Goal: Task Accomplishment & Management: Manage account settings

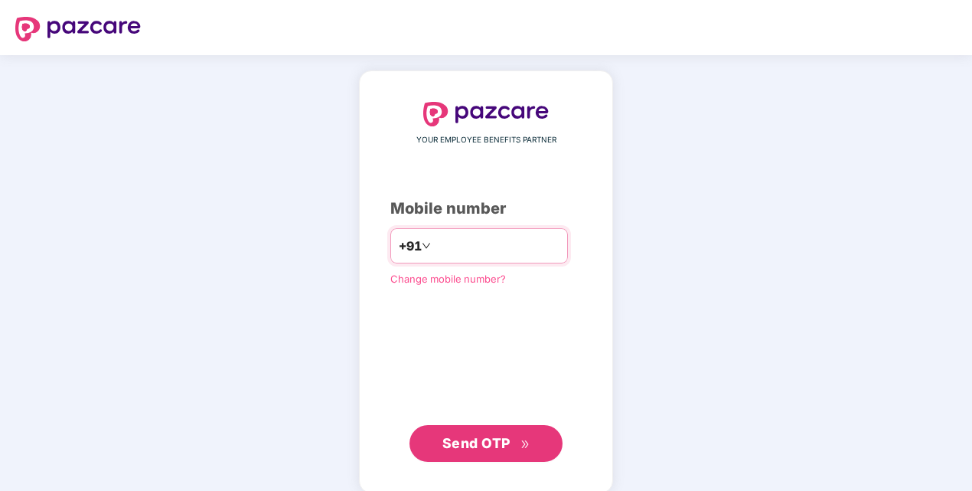
click at [436, 245] on input "number" at bounding box center [497, 245] width 126 height 24
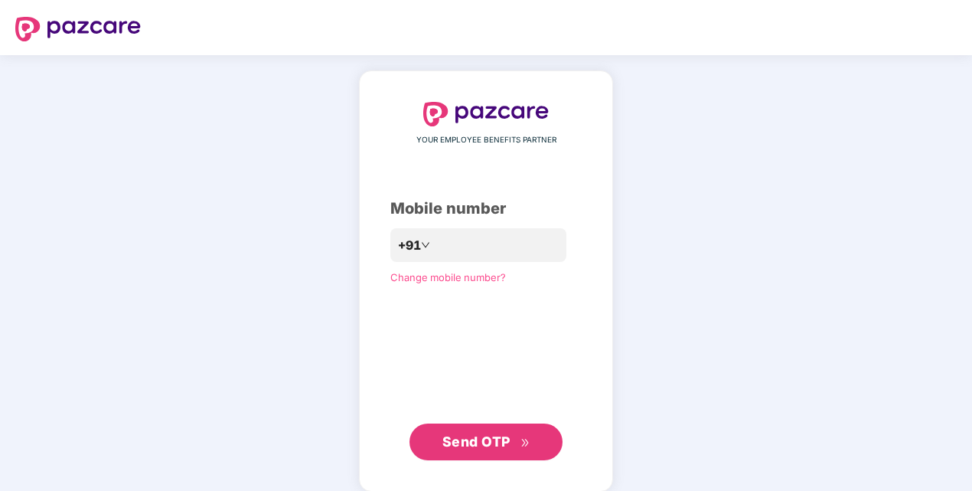
click at [456, 429] on button "Send OTP" at bounding box center [486, 441] width 153 height 37
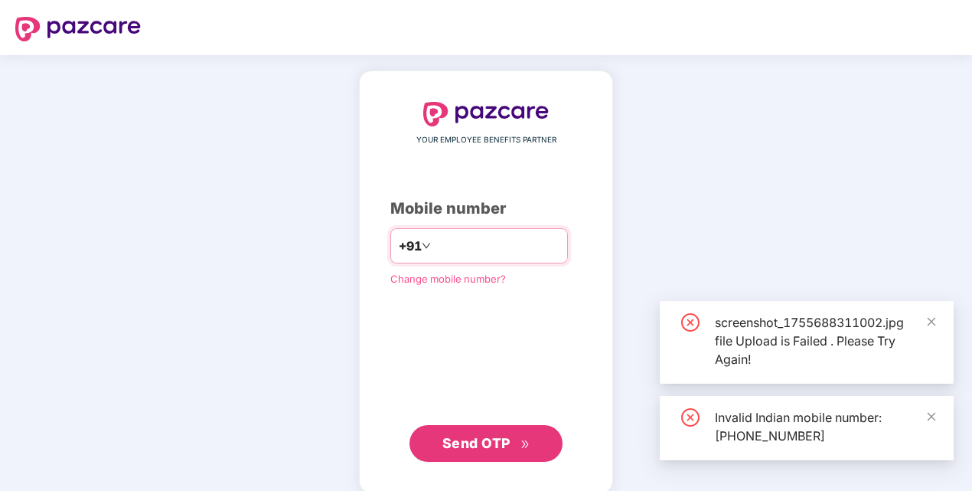
drag, startPoint x: 427, startPoint y: 245, endPoint x: 442, endPoint y: 248, distance: 15.6
click at [434, 245] on input "**********" at bounding box center [497, 245] width 126 height 24
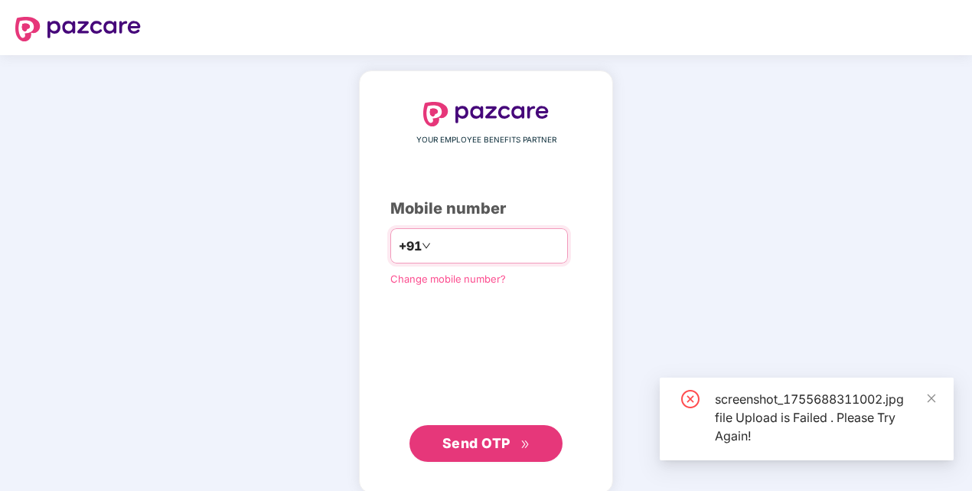
type input "**********"
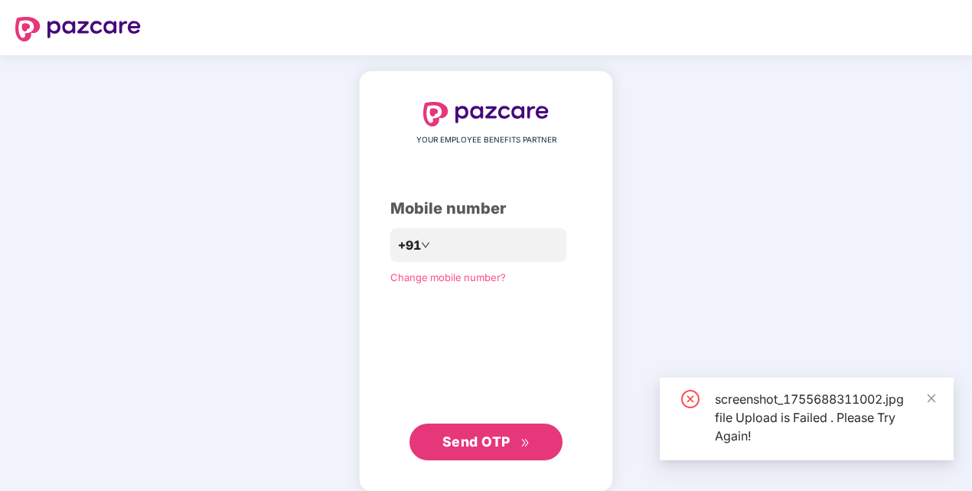
click at [476, 435] on span "Send OTP" at bounding box center [476, 441] width 68 height 16
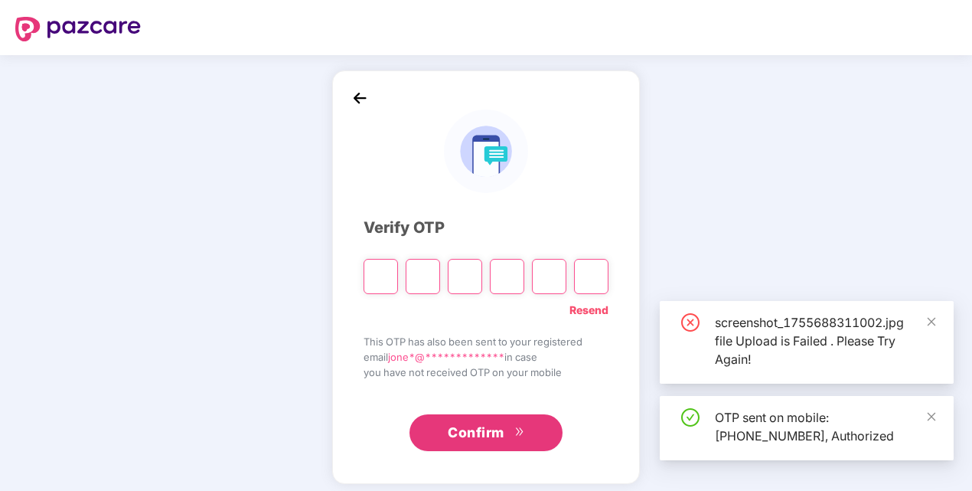
click at [384, 269] on input "Please enter verification code. Digit 1" at bounding box center [381, 276] width 34 height 35
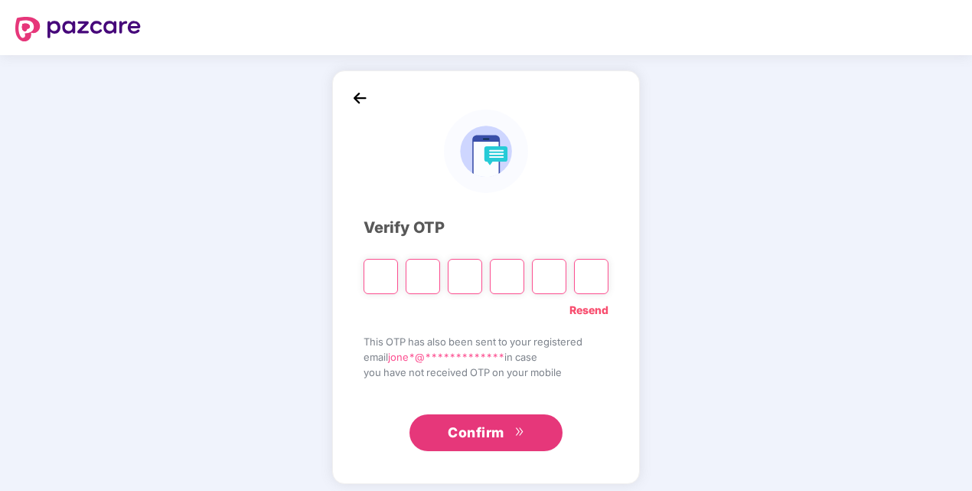
type input "*"
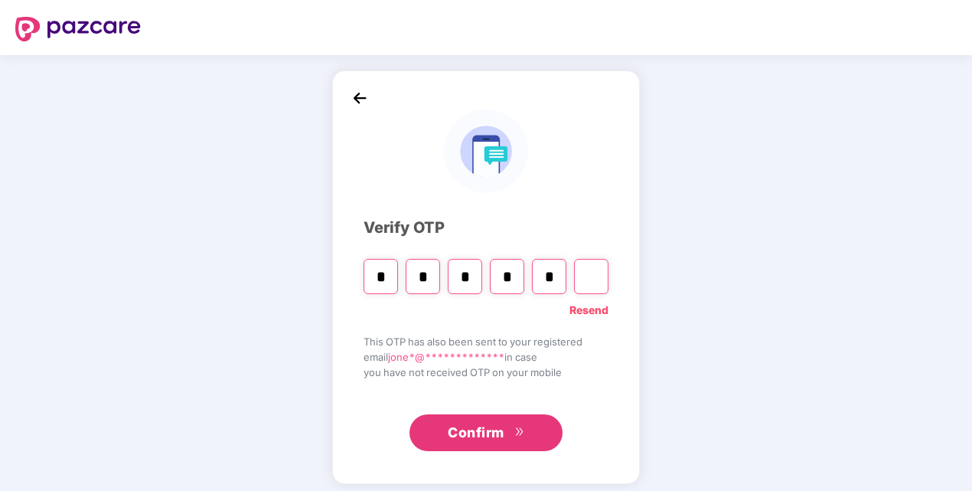
type input "*"
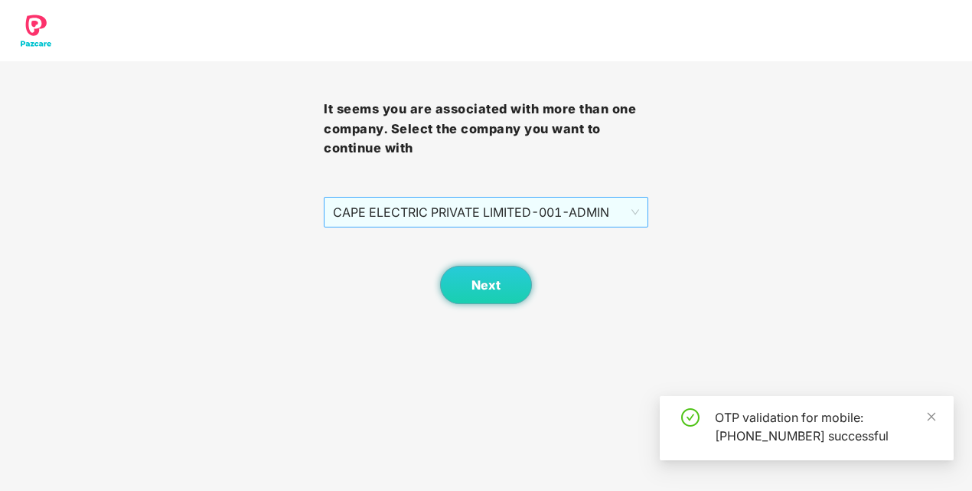
click at [492, 211] on span "CAPE ELECTRIC PRIVATE LIMITED - 001 - ADMIN" at bounding box center [485, 212] width 305 height 29
click at [485, 284] on span "Next" at bounding box center [486, 285] width 29 height 15
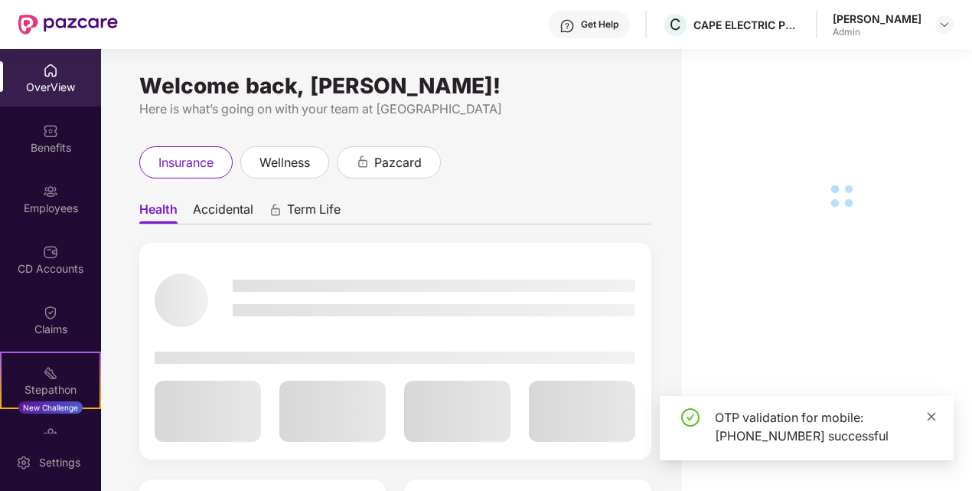
click at [932, 416] on icon "close" at bounding box center [932, 416] width 8 height 8
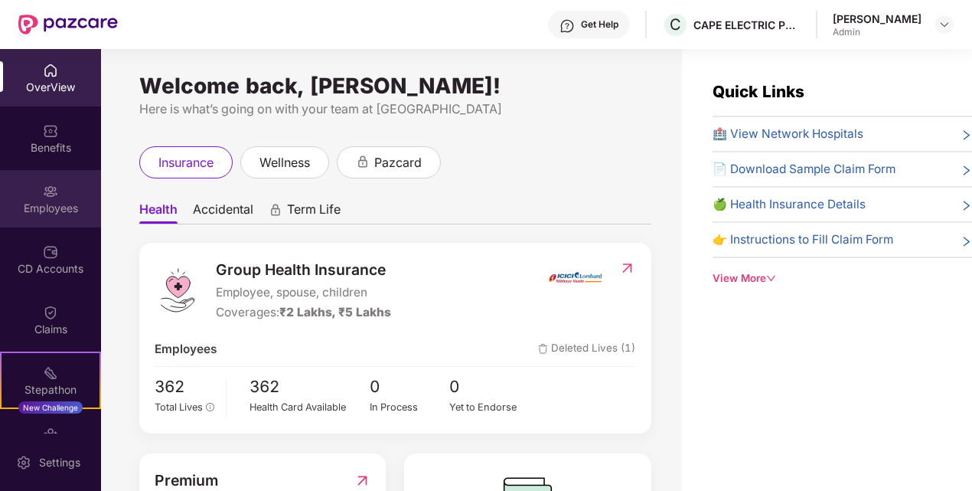
click at [49, 211] on div "Employees" at bounding box center [50, 208] width 101 height 15
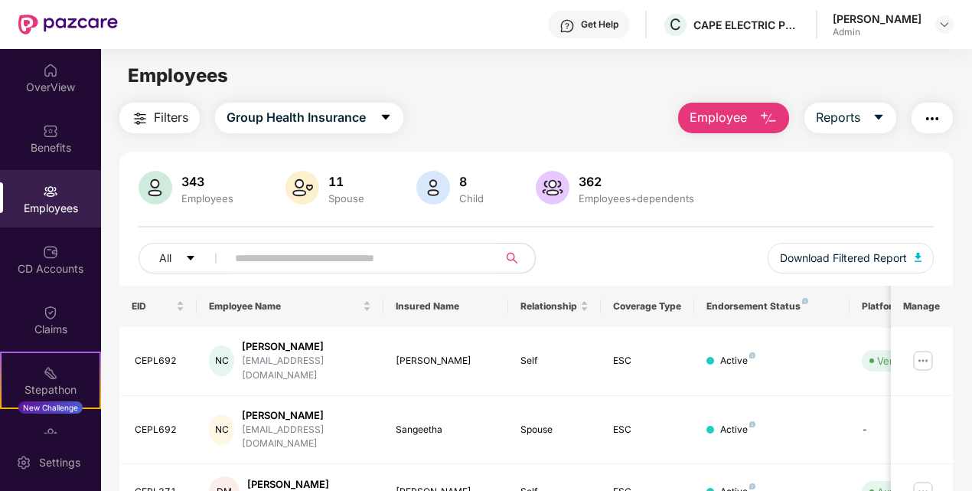
click at [294, 260] on input "text" at bounding box center [356, 258] width 243 height 23
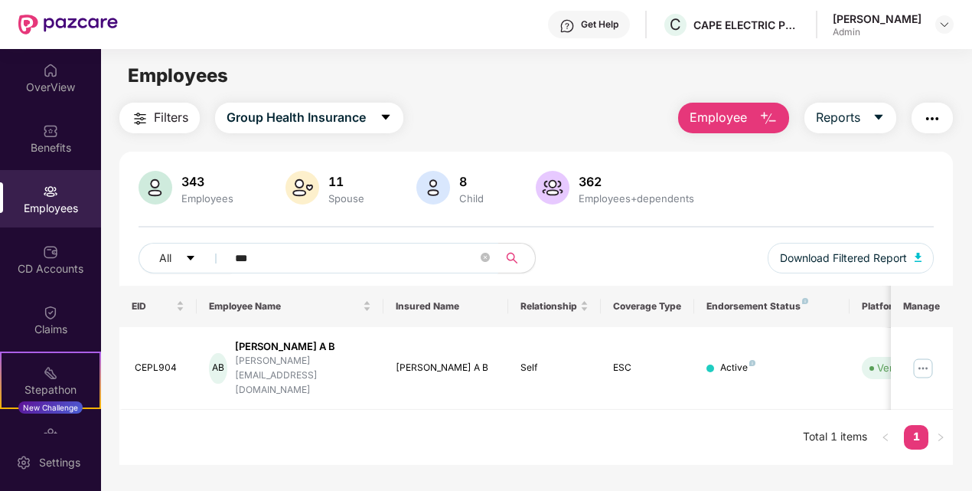
type input "*****"
click at [655, 366] on td "ESC" at bounding box center [647, 368] width 93 height 83
click at [925, 356] on img at bounding box center [923, 368] width 24 height 24
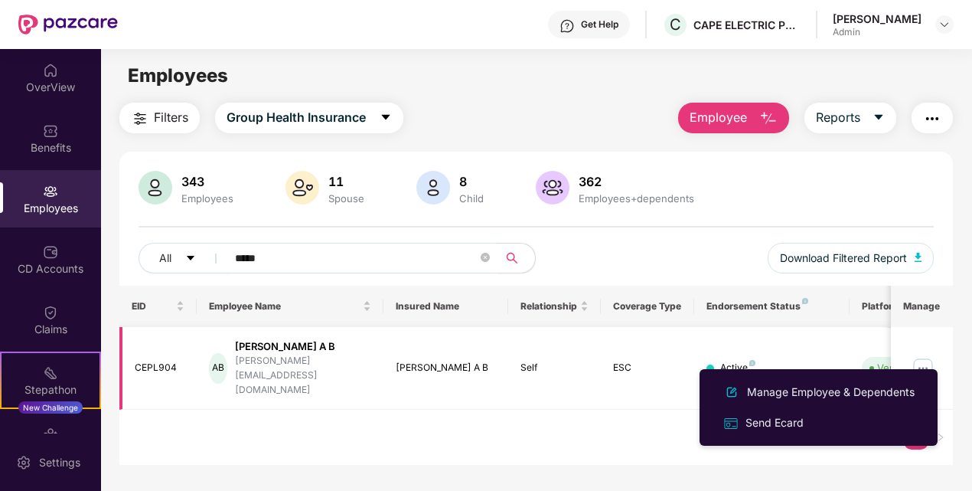
click at [280, 358] on div "anand.ab@capeindia.net" at bounding box center [303, 376] width 136 height 44
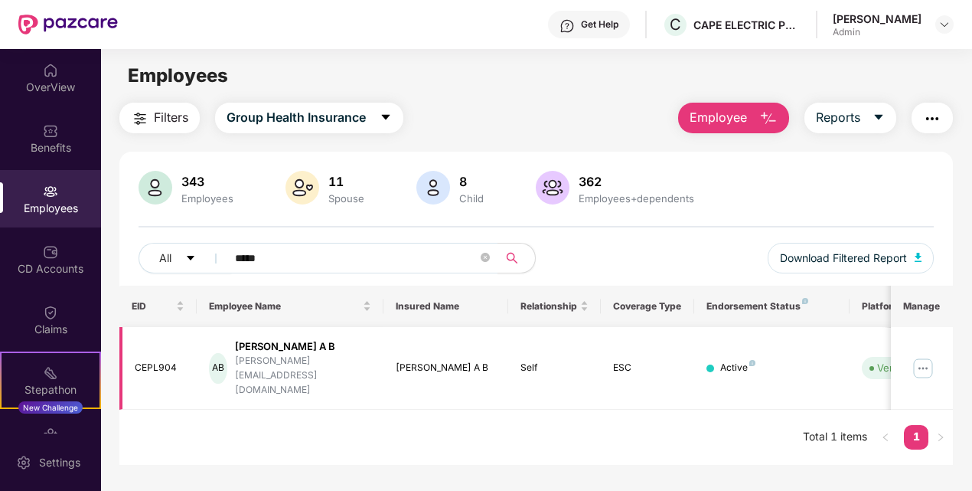
click at [280, 358] on div "anand.ab@capeindia.net" at bounding box center [303, 376] width 136 height 44
drag, startPoint x: 280, startPoint y: 358, endPoint x: 519, endPoint y: 397, distance: 242.1
click at [519, 400] on div "EID Employee Name Insured Name Relationship Coverage Type Endorsement Status Pl…" at bounding box center [536, 376] width 834 height 180
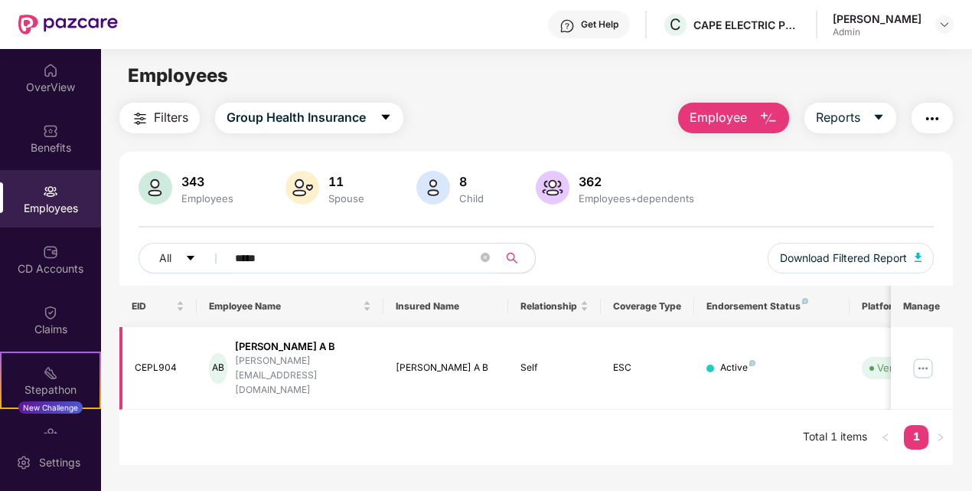
click at [410, 361] on div "Anand A B" at bounding box center [446, 368] width 100 height 15
click at [155, 361] on div "CEPL904" at bounding box center [160, 368] width 51 height 15
click at [922, 356] on img at bounding box center [923, 368] width 24 height 24
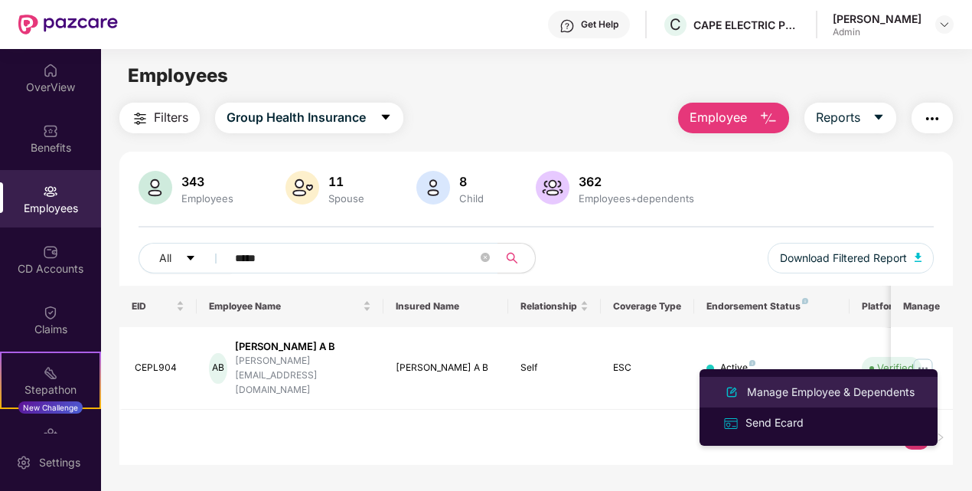
click at [802, 387] on div "Manage Employee & Dependents" at bounding box center [831, 392] width 174 height 17
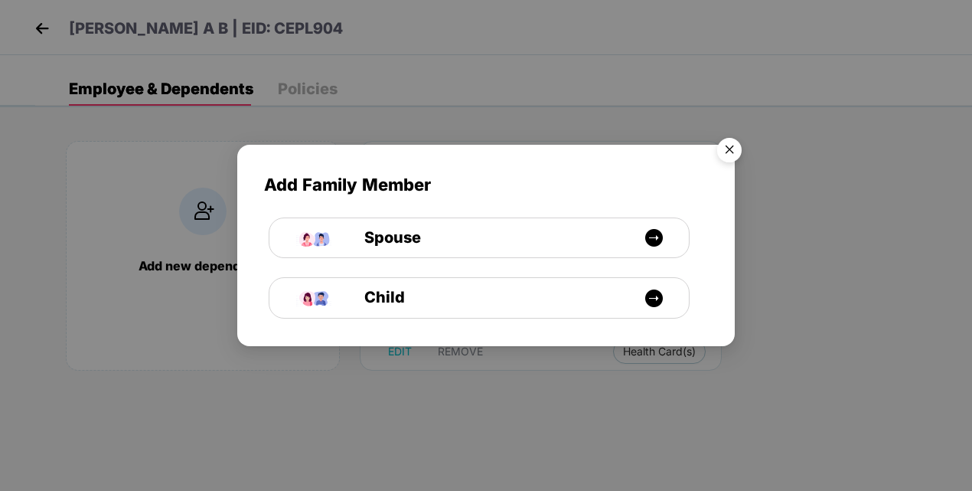
click at [732, 143] on img "Close" at bounding box center [729, 152] width 43 height 43
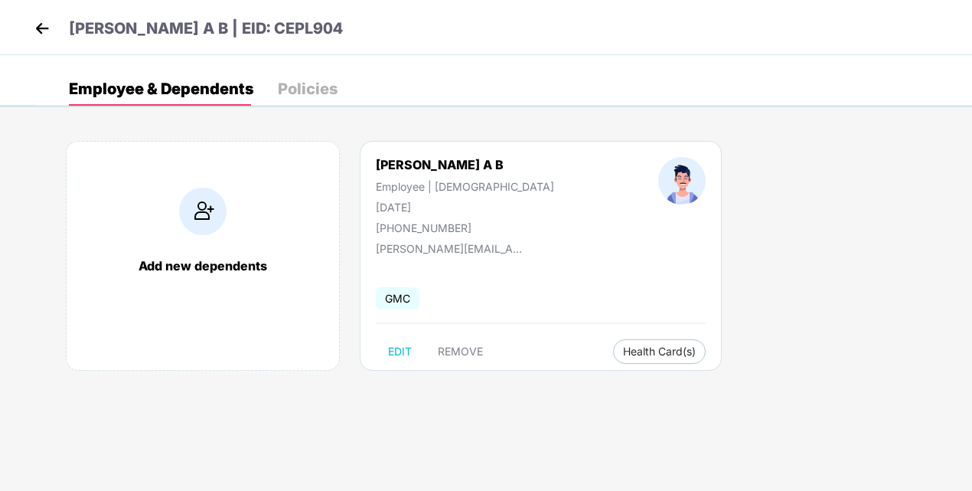
click at [49, 24] on img at bounding box center [42, 28] width 23 height 23
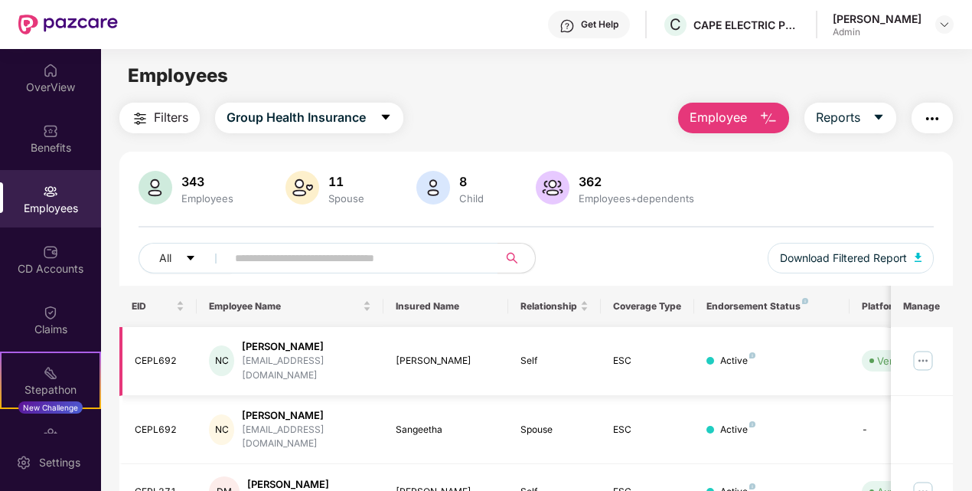
click at [928, 348] on img at bounding box center [923, 360] width 24 height 24
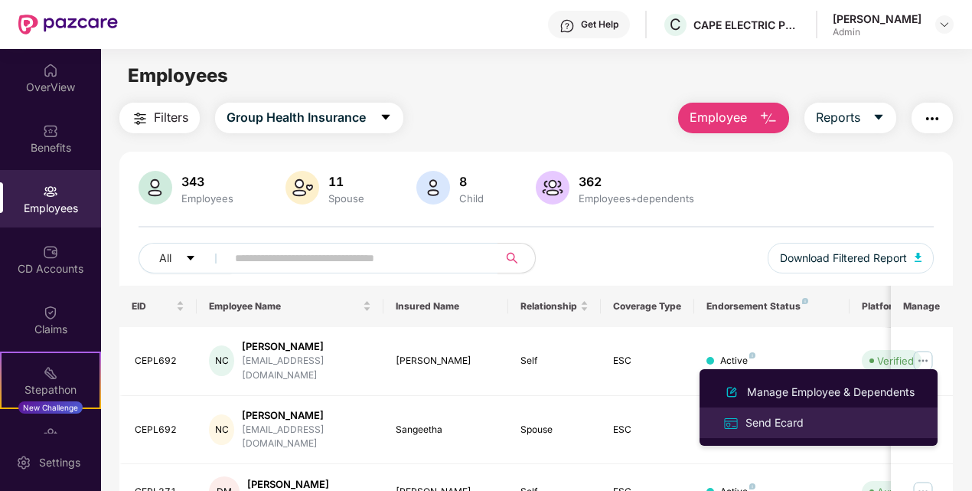
click at [780, 423] on div "Send Ecard" at bounding box center [775, 422] width 64 height 17
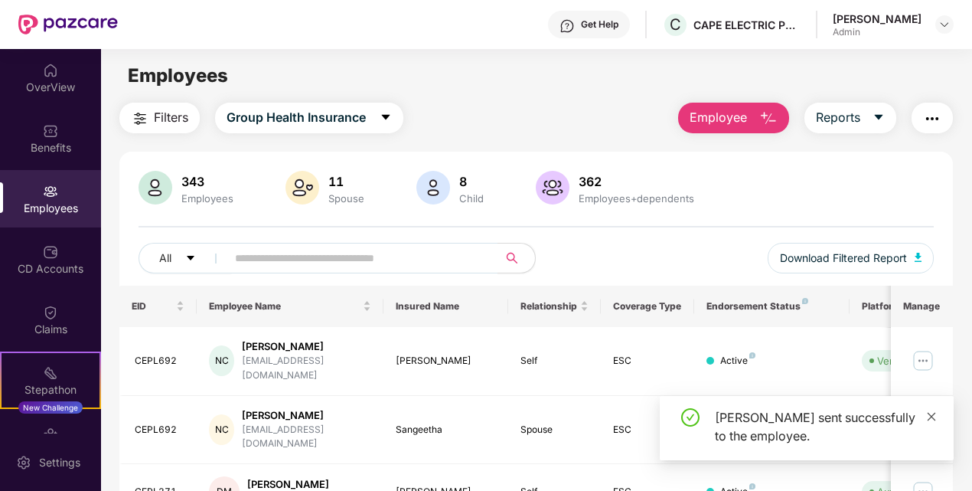
click at [934, 413] on icon "close" at bounding box center [932, 416] width 8 height 8
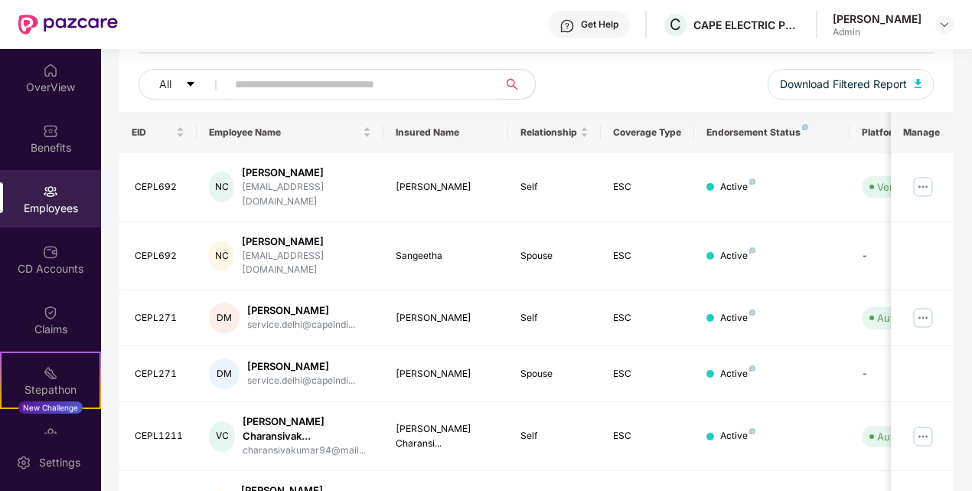
scroll to position [230, 0]
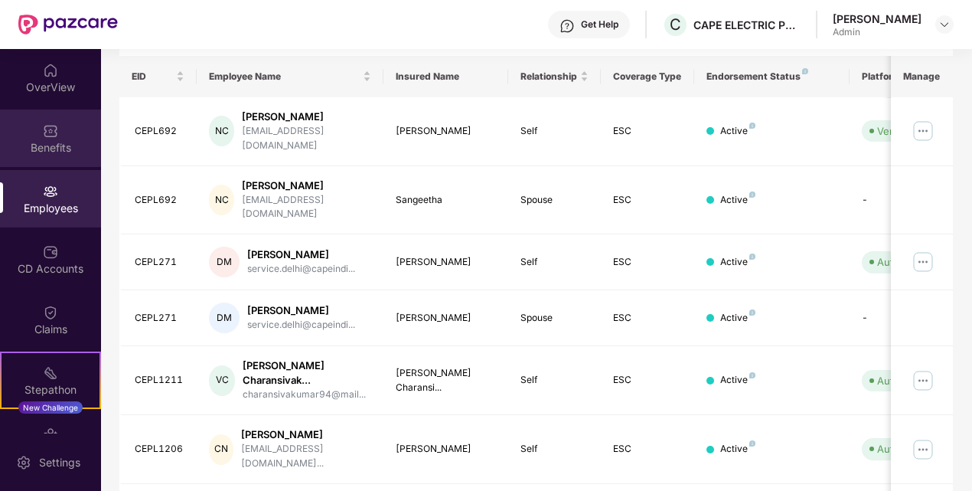
click at [57, 144] on div "Benefits" at bounding box center [50, 147] width 101 height 15
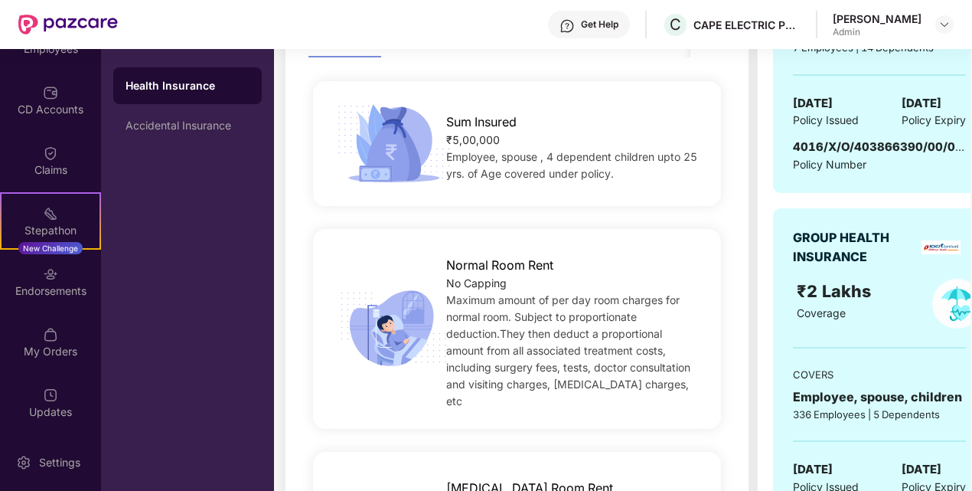
scroll to position [459, 0]
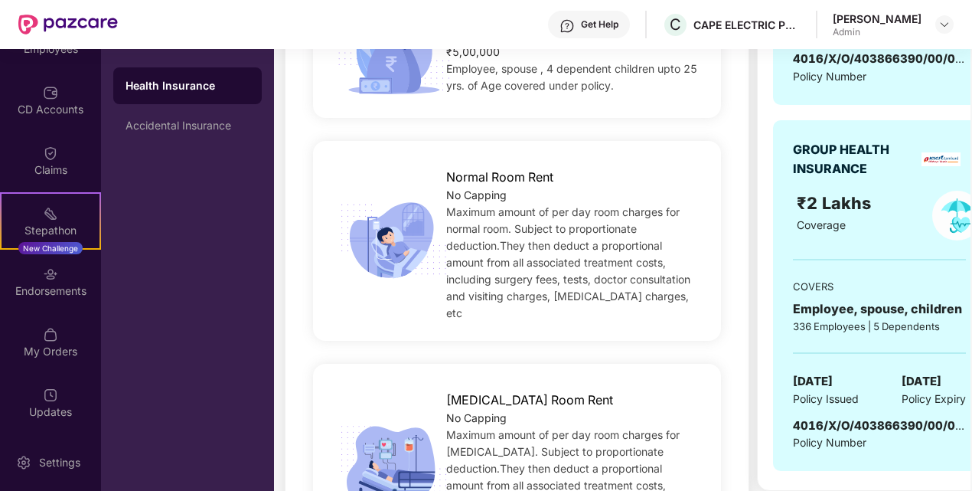
click at [870, 269] on div "GROUP HEALTH INSURANCE ₹2 Lakhs Coverage COVERS Employee, spouse, children 336 …" at bounding box center [879, 295] width 213 height 351
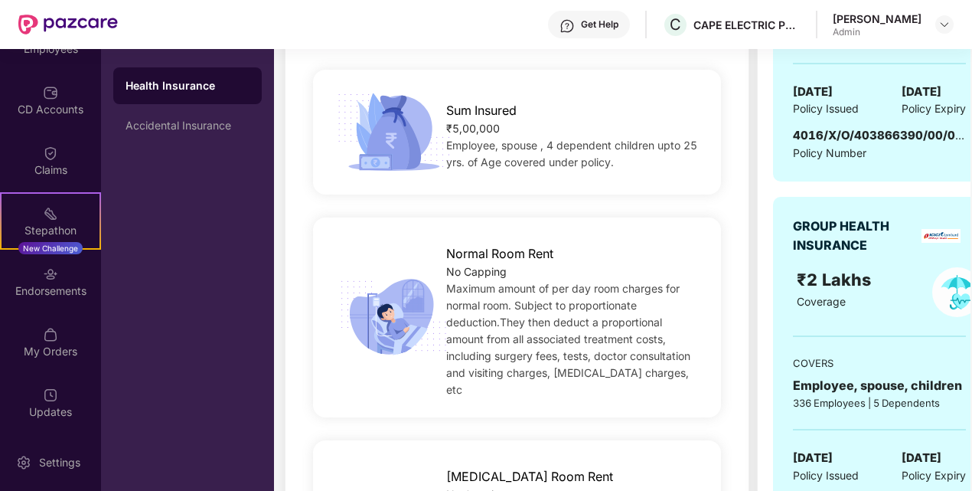
scroll to position [0, 0]
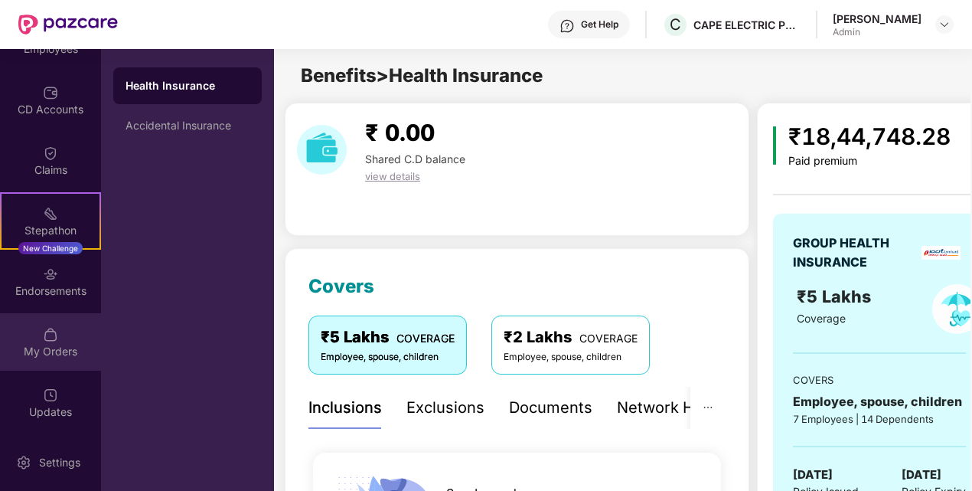
click at [51, 364] on div "My Orders" at bounding box center [50, 341] width 101 height 57
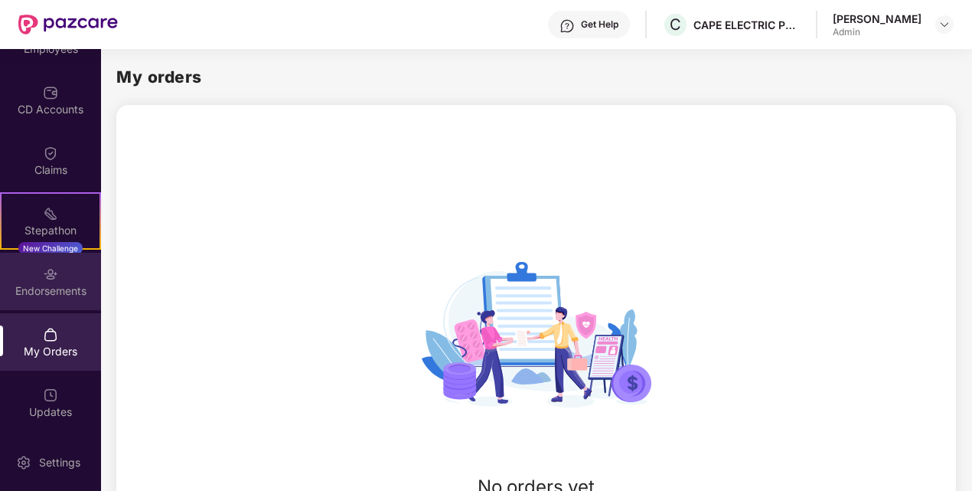
click at [59, 294] on div "Endorsements" at bounding box center [50, 290] width 101 height 15
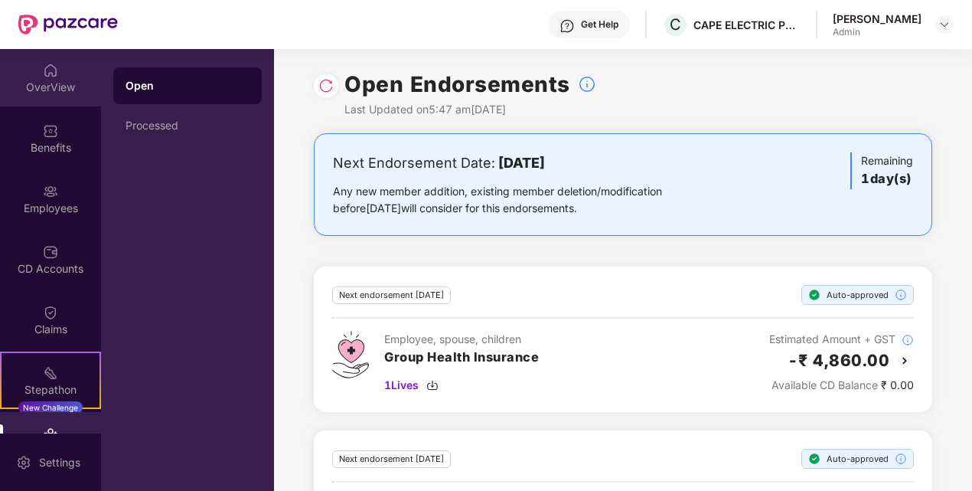
click at [47, 70] on img at bounding box center [50, 70] width 15 height 15
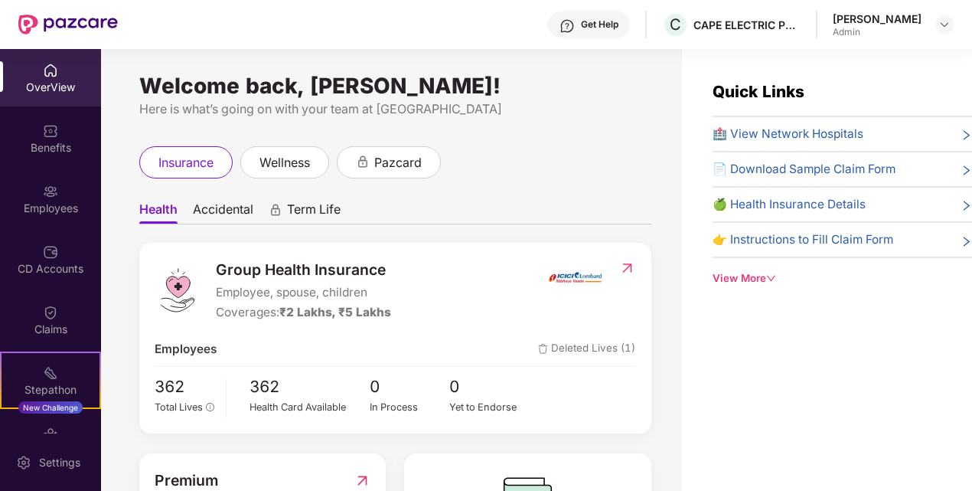
click at [794, 211] on span "🍏 Health Insurance Details" at bounding box center [789, 204] width 153 height 18
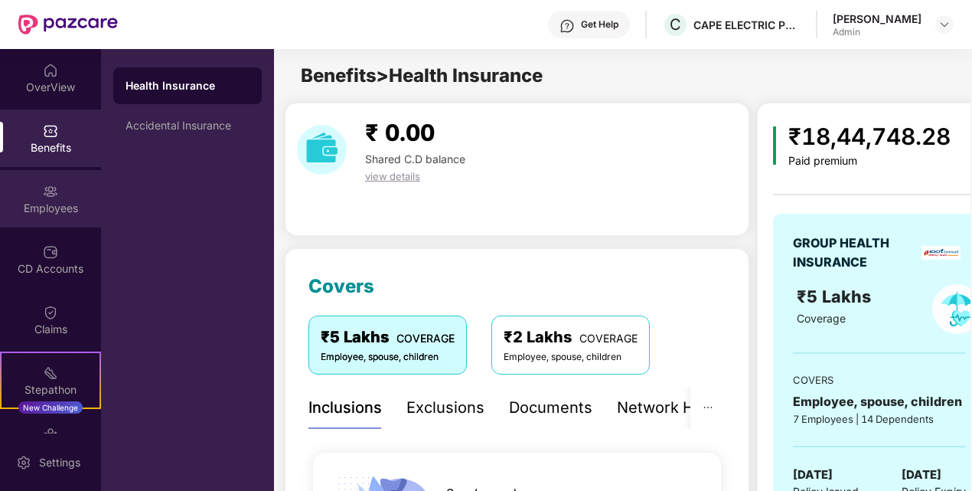
click at [43, 182] on div at bounding box center [50, 189] width 15 height 15
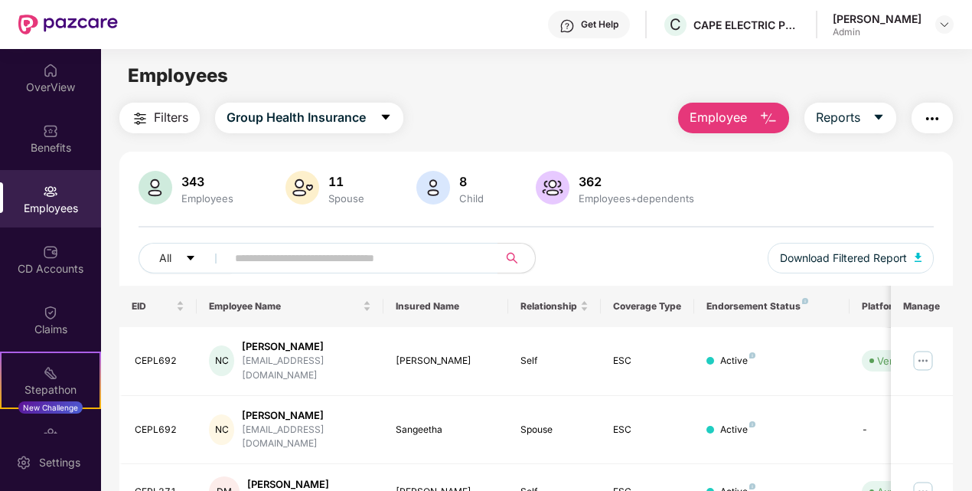
click at [129, 119] on button "Filters" at bounding box center [159, 118] width 80 height 31
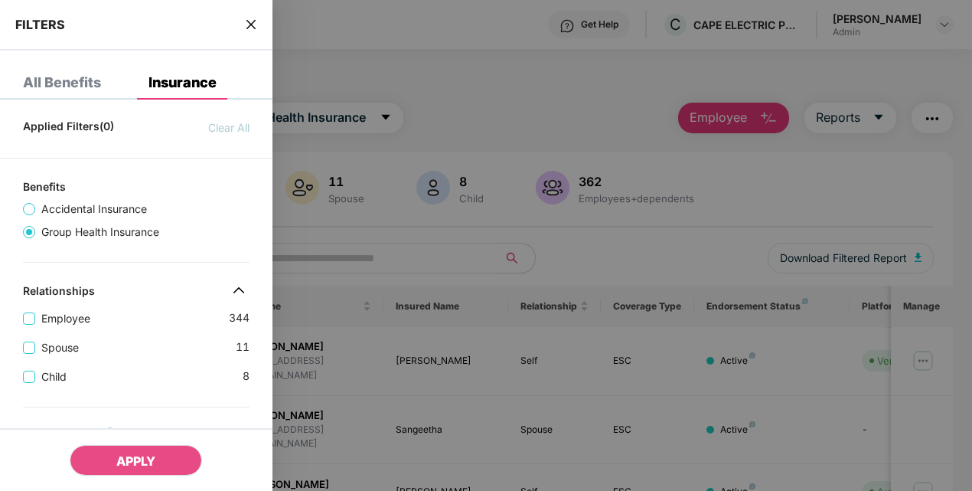
click at [516, 87] on div at bounding box center [486, 245] width 972 height 491
click at [406, 113] on div at bounding box center [486, 245] width 972 height 491
click at [251, 23] on icon "close" at bounding box center [251, 24] width 12 height 12
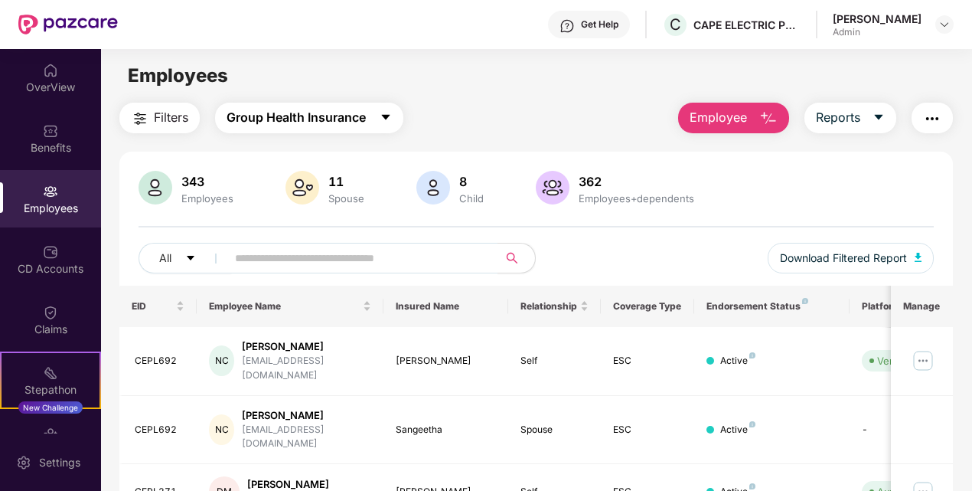
click at [382, 119] on icon "caret-down" at bounding box center [386, 117] width 12 height 12
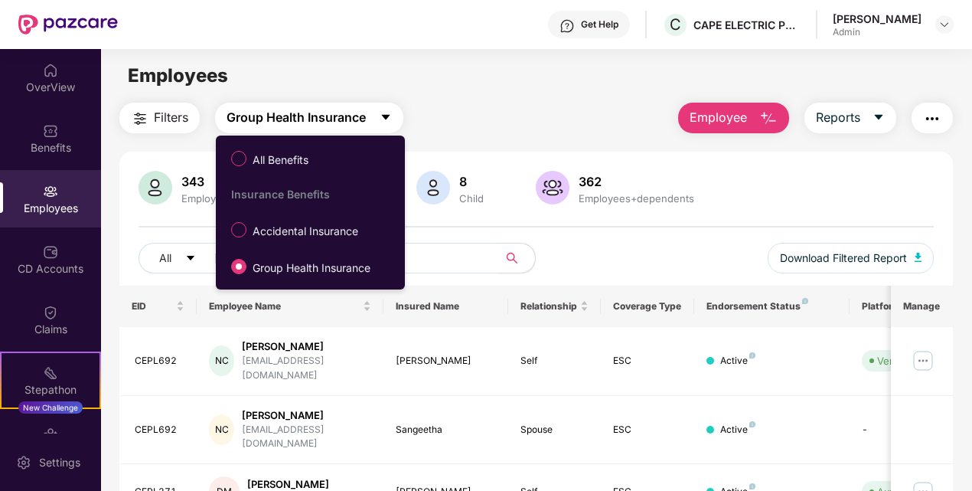
click at [382, 119] on icon "caret-down" at bounding box center [386, 117] width 12 height 12
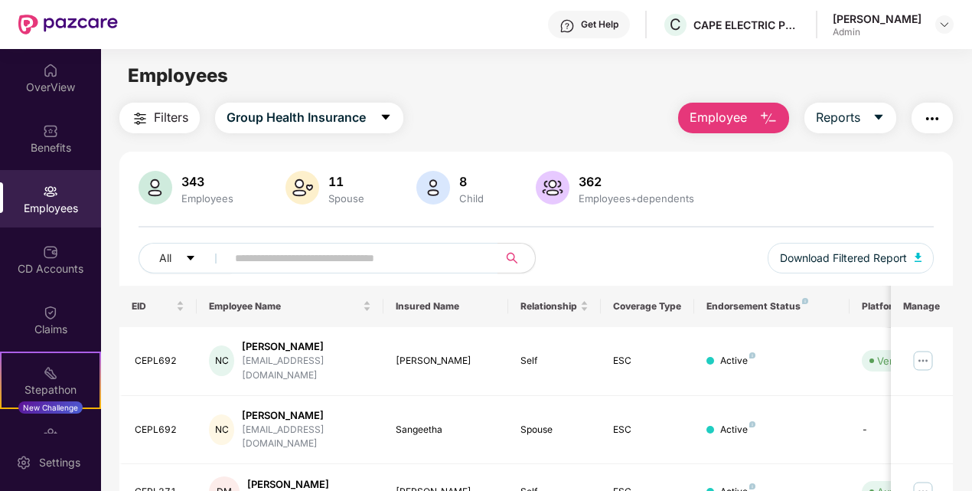
click at [507, 116] on div "Filters Group Health Insurance Employee Reports" at bounding box center [536, 118] width 834 height 31
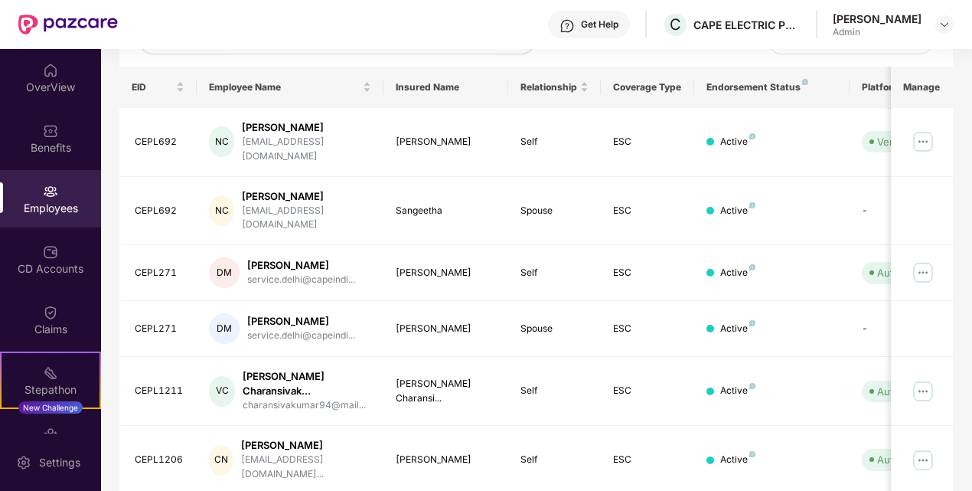
scroll to position [230, 0]
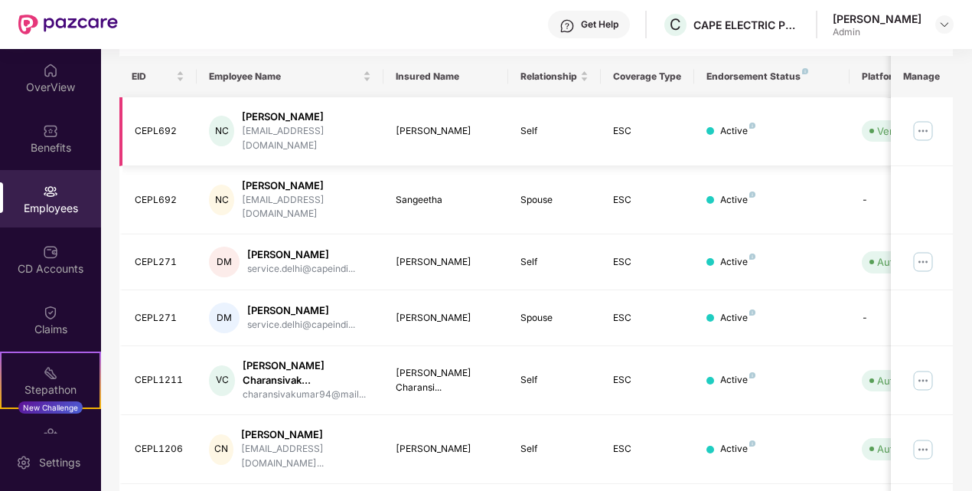
click at [271, 121] on div "Naveen C" at bounding box center [306, 116] width 129 height 15
click at [619, 124] on div "ESC" at bounding box center [647, 131] width 69 height 15
click at [737, 127] on div "Active" at bounding box center [737, 131] width 35 height 15
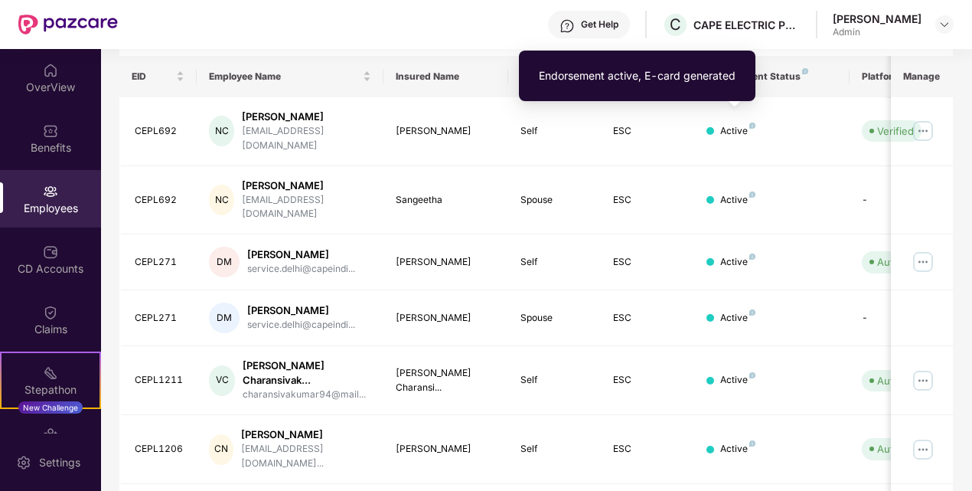
click at [687, 72] on div "Endorsement active, E-card generated" at bounding box center [637, 75] width 197 height 17
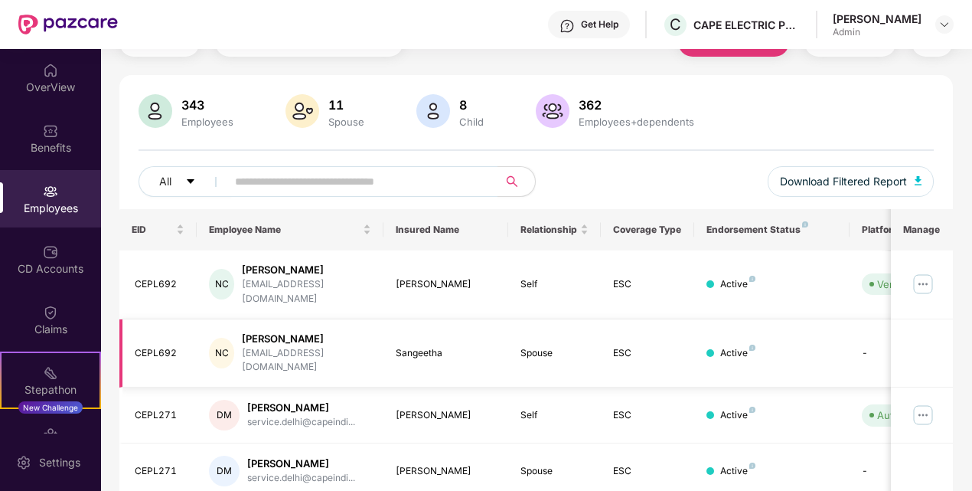
scroll to position [0, 0]
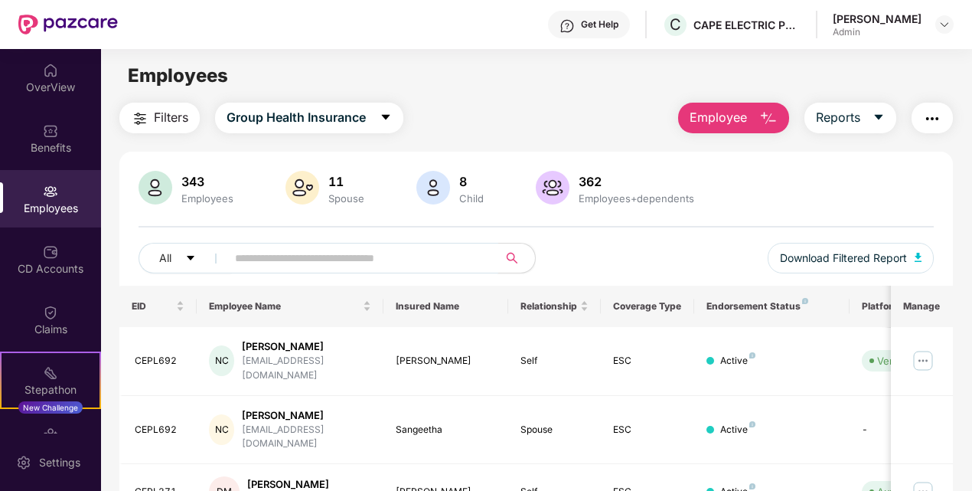
click at [283, 248] on input "text" at bounding box center [356, 258] width 243 height 23
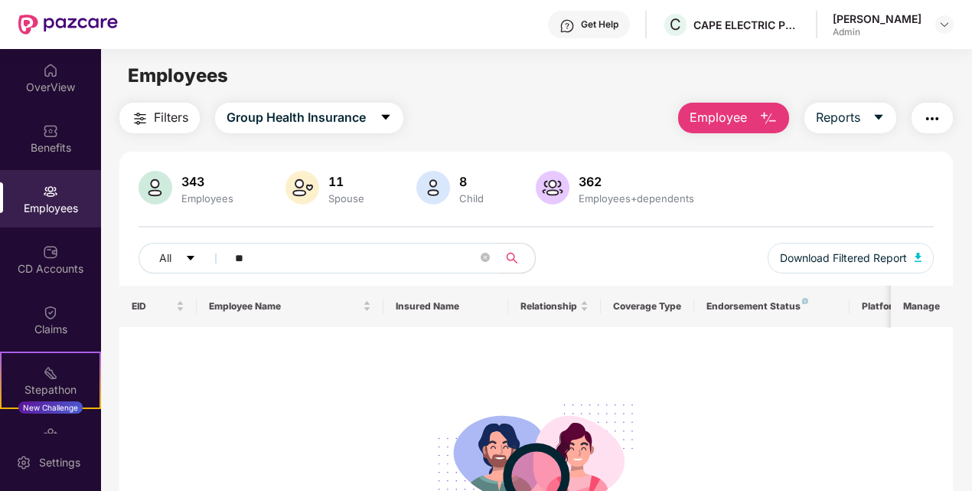
type input "*"
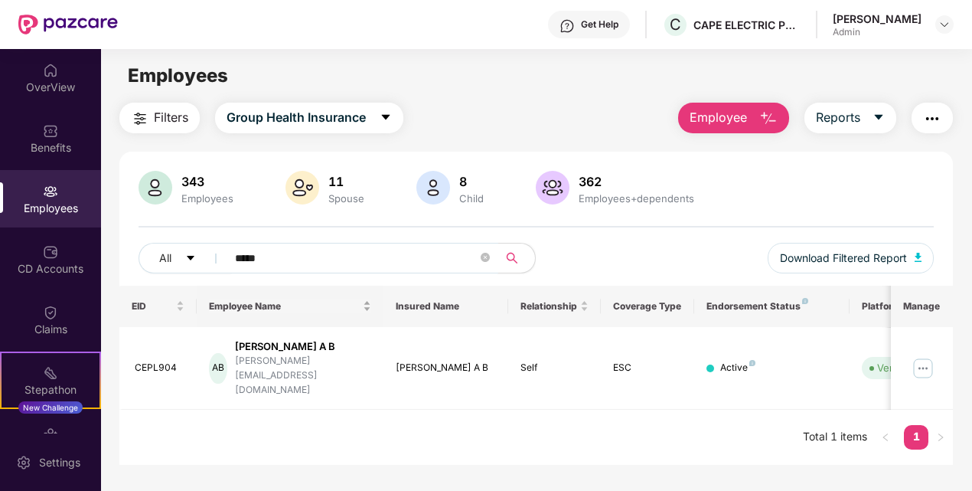
type input "*****"
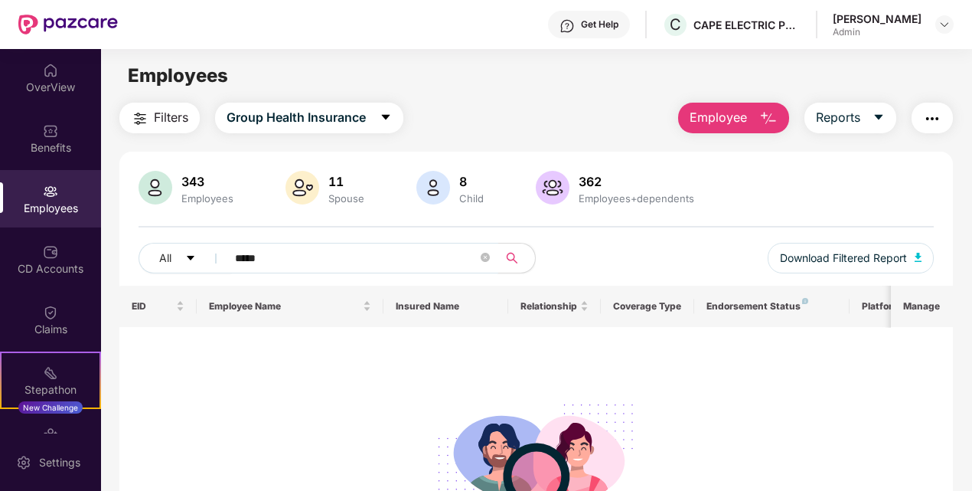
click at [317, 260] on input "*****" at bounding box center [356, 258] width 243 height 23
click at [483, 260] on icon "close-circle" at bounding box center [485, 257] width 9 height 9
click at [325, 253] on input "text" at bounding box center [356, 258] width 243 height 23
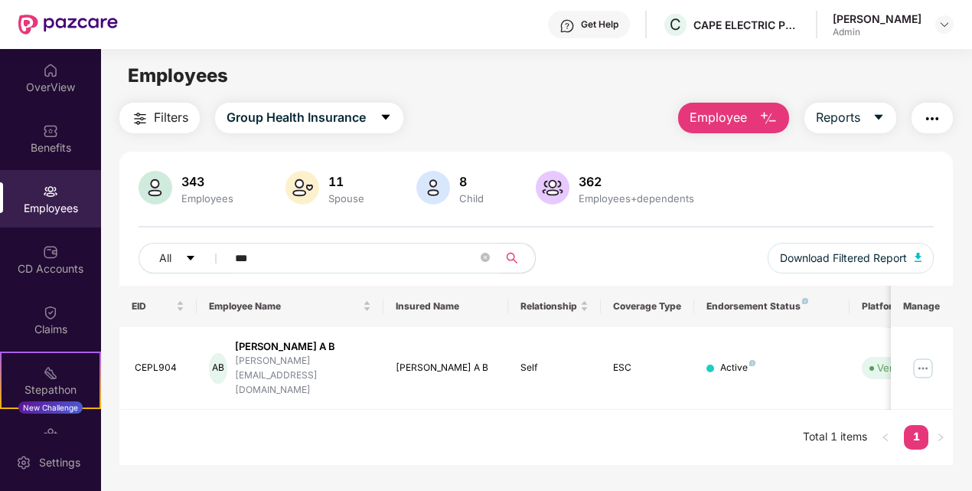
click at [329, 253] on input "***" at bounding box center [356, 258] width 243 height 23
type input "***"
click at [220, 358] on div "AB" at bounding box center [218, 368] width 18 height 31
click at [928, 356] on img at bounding box center [923, 368] width 24 height 24
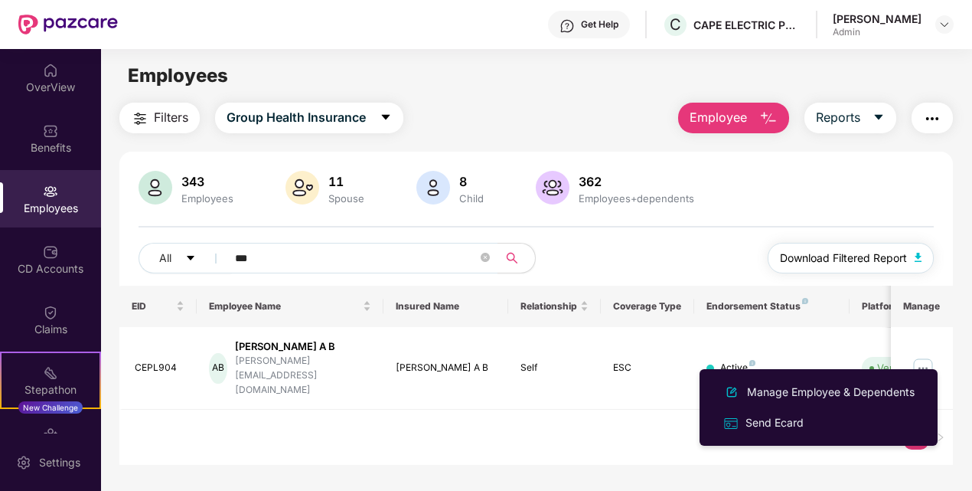
click at [868, 255] on span "Download Filtered Report" at bounding box center [843, 258] width 127 height 17
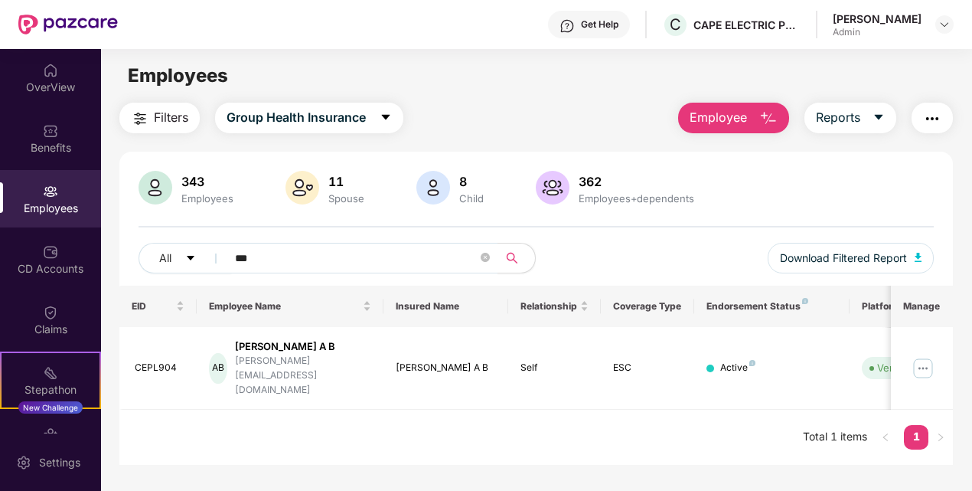
click at [758, 190] on div "343 Employees 11 Spouse 8 Child 362 Employees+dependents" at bounding box center [537, 189] width 796 height 37
click at [855, 119] on span "Reports" at bounding box center [838, 117] width 44 height 19
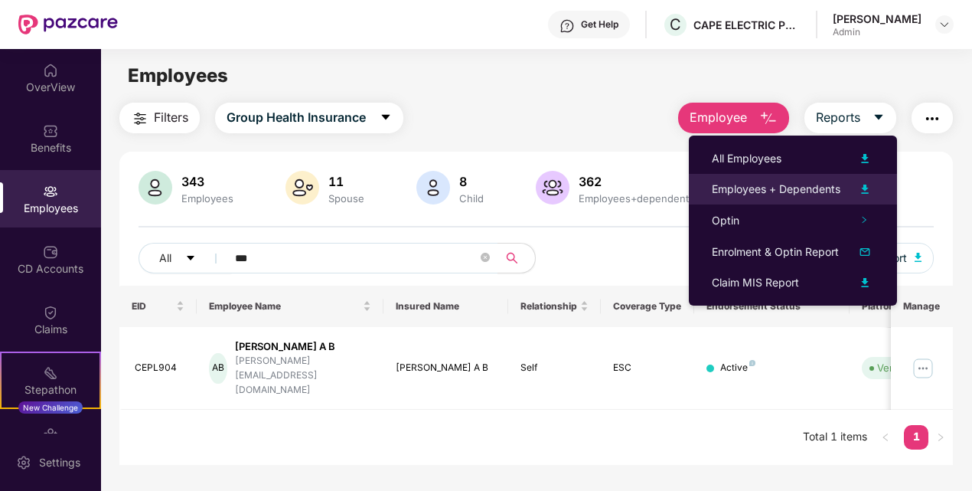
click at [816, 180] on div "Employees + Dependents" at bounding box center [793, 189] width 162 height 18
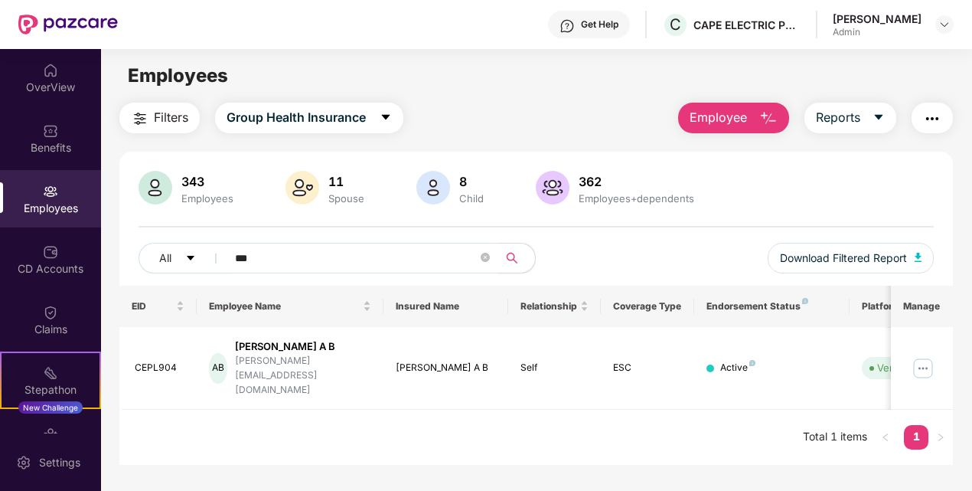
click at [488, 260] on icon "close-circle" at bounding box center [485, 257] width 9 height 9
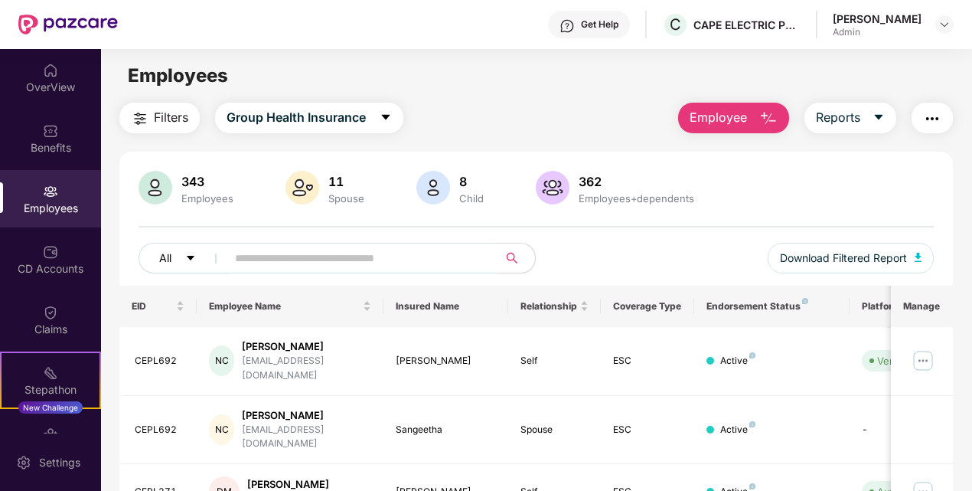
click at [190, 260] on icon "caret-down" at bounding box center [190, 258] width 11 height 11
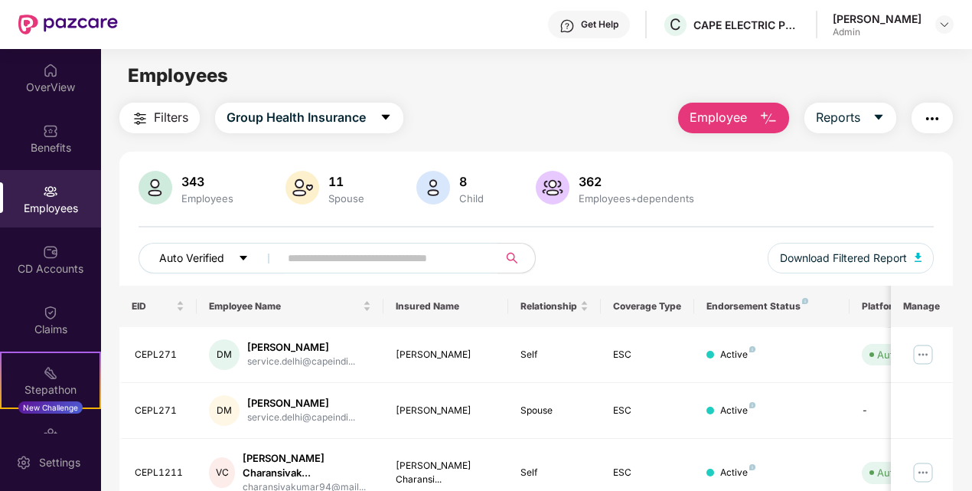
click at [190, 257] on span "Auto Verified" at bounding box center [191, 258] width 65 height 17
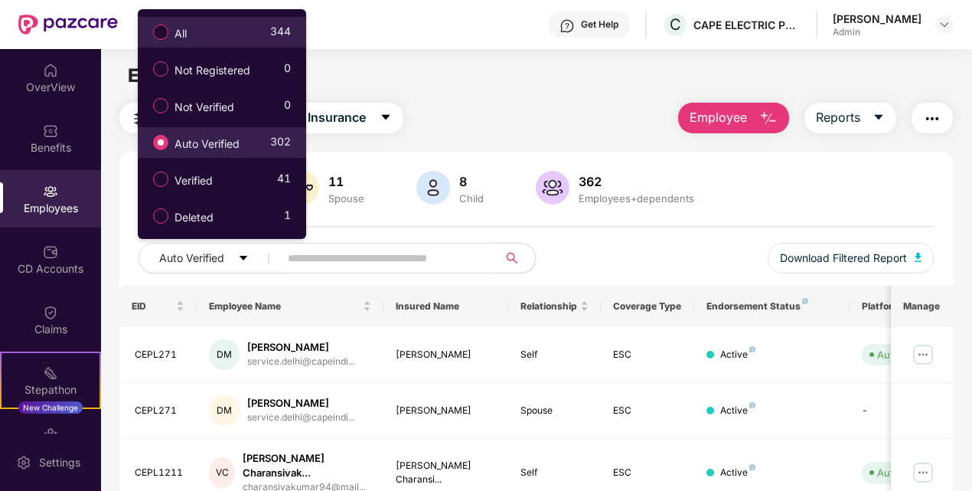
click at [168, 42] on label "All" at bounding box center [172, 32] width 55 height 26
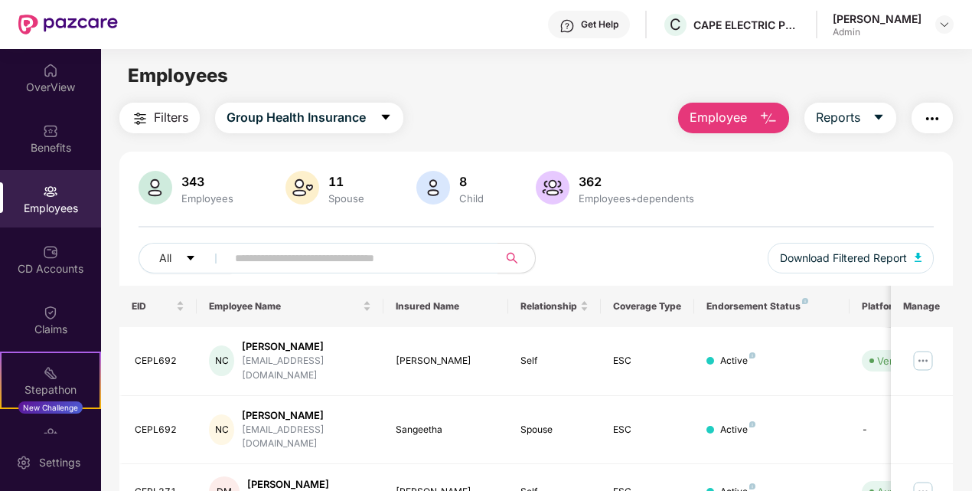
click at [152, 109] on button "Filters" at bounding box center [159, 118] width 80 height 31
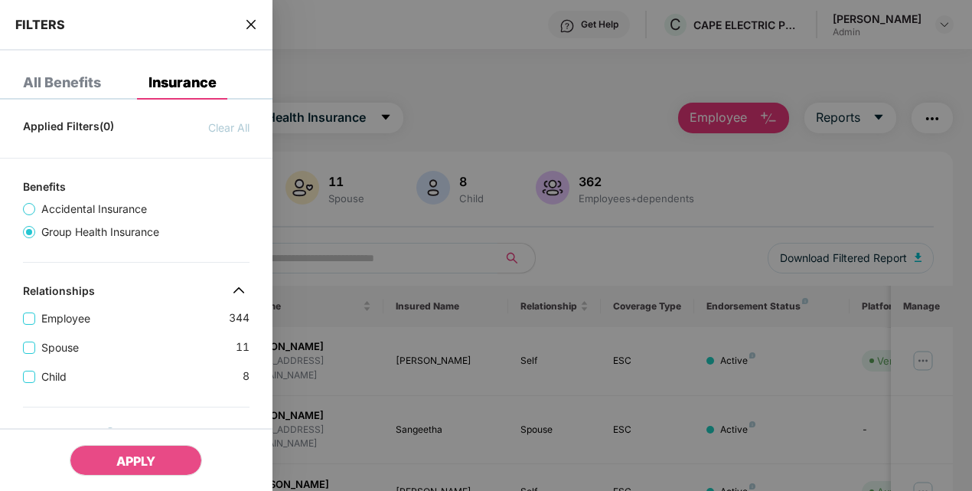
click at [478, 89] on div at bounding box center [486, 245] width 972 height 491
click at [100, 73] on div "All Benefits" at bounding box center [50, 83] width 101 height 34
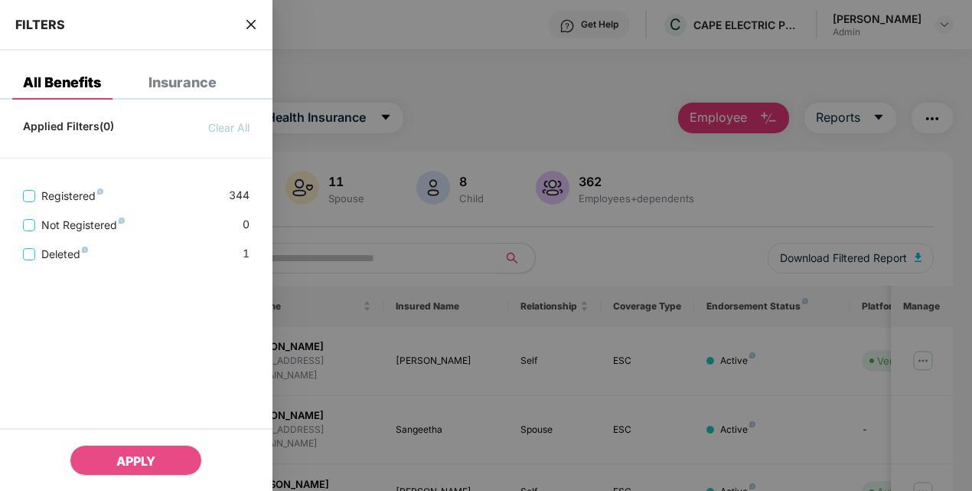
click at [175, 73] on div "Insurance" at bounding box center [171, 83] width 91 height 34
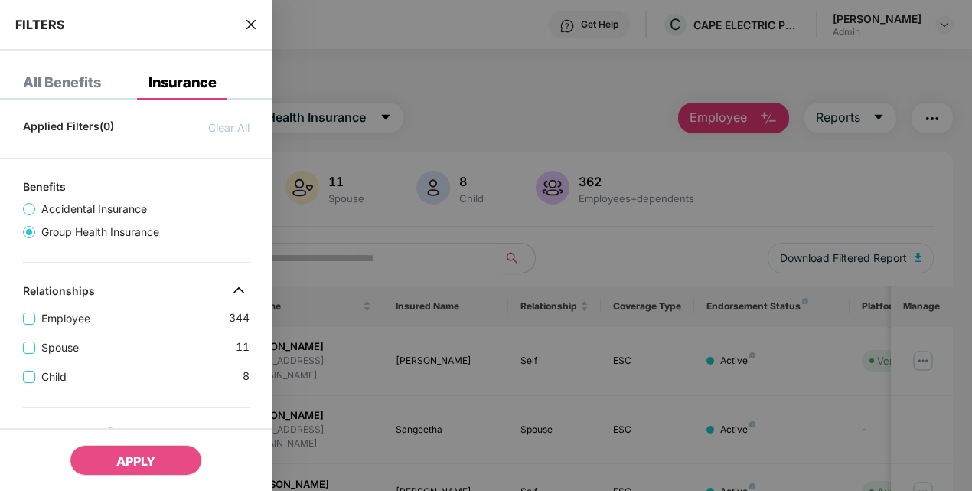
click at [81, 87] on div "All Benefits" at bounding box center [62, 82] width 78 height 15
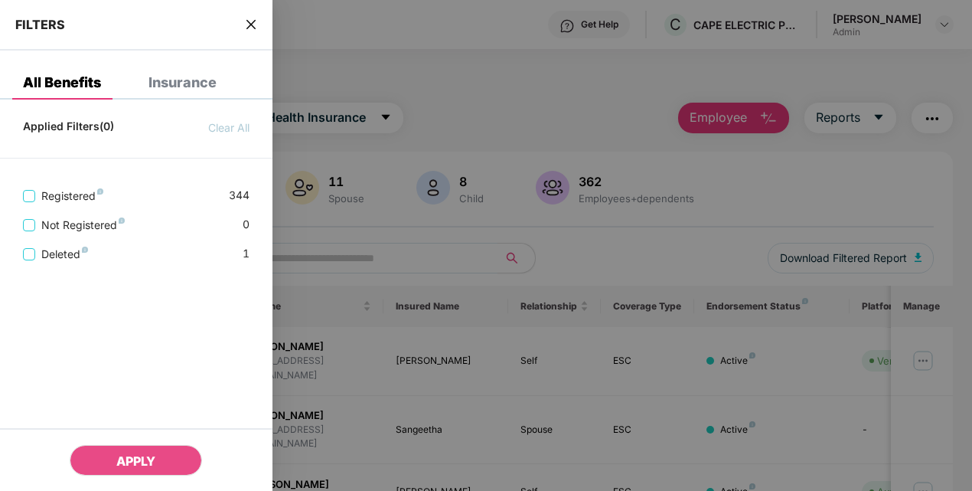
click at [252, 21] on icon "close" at bounding box center [251, 24] width 12 height 12
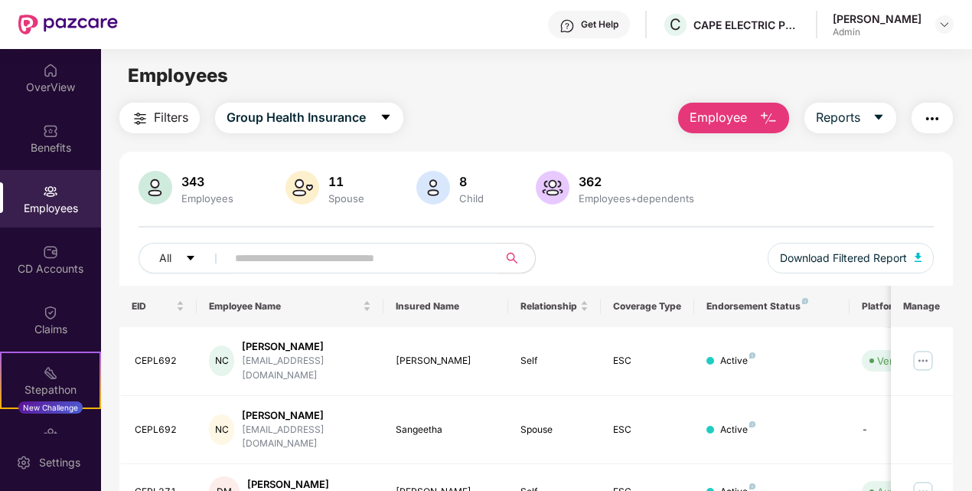
click at [421, 103] on div "Filters Group Health Insurance Employee Reports" at bounding box center [536, 118] width 834 height 31
click at [823, 201] on div "343 Employees 11 Spouse 8 Child 362 Employees+dependents" at bounding box center [537, 189] width 796 height 37
click at [807, 175] on div "343 Employees 11 Spouse 8 Child 362 Employees+dependents" at bounding box center [537, 189] width 796 height 37
click at [170, 109] on span "Filters" at bounding box center [171, 117] width 34 height 19
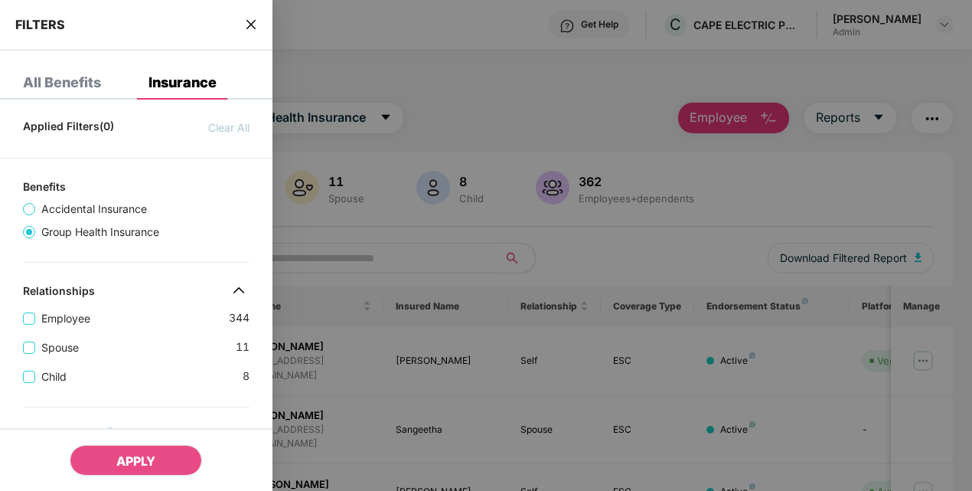
click at [242, 20] on div "FILTERS" at bounding box center [136, 25] width 273 height 51
click at [262, 32] on div "FILTERS" at bounding box center [136, 25] width 273 height 51
click at [244, 24] on div "FILTERS" at bounding box center [136, 25] width 273 height 51
click at [250, 18] on icon "close" at bounding box center [251, 24] width 12 height 12
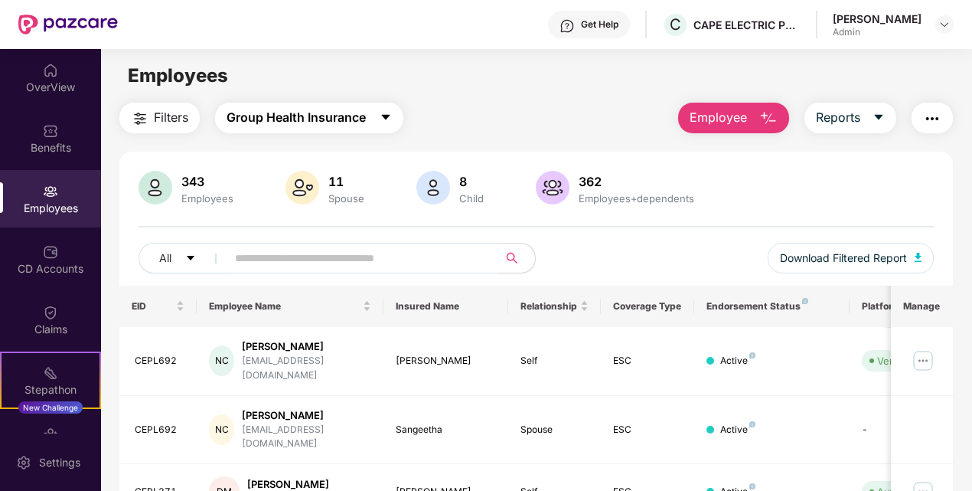
click at [300, 126] on span "Group Health Insurance" at bounding box center [296, 117] width 139 height 19
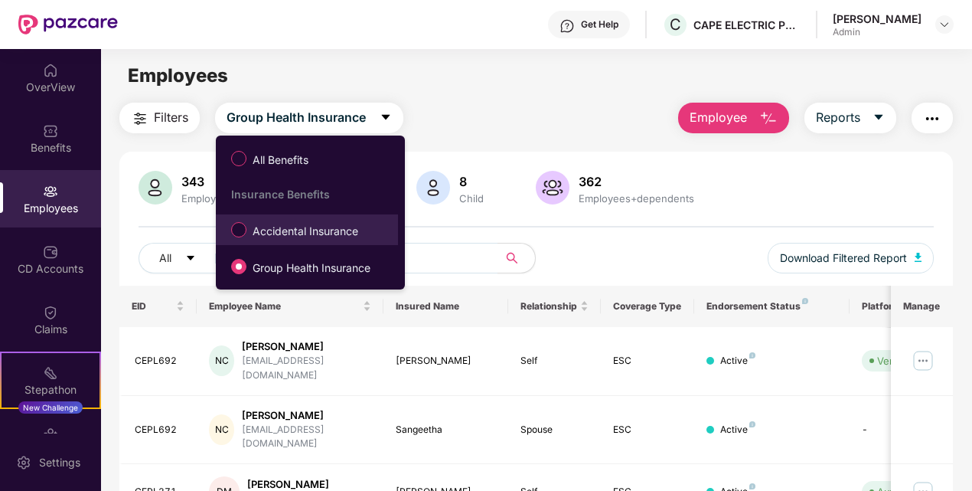
click at [279, 237] on span "Accidental Insurance" at bounding box center [306, 231] width 118 height 17
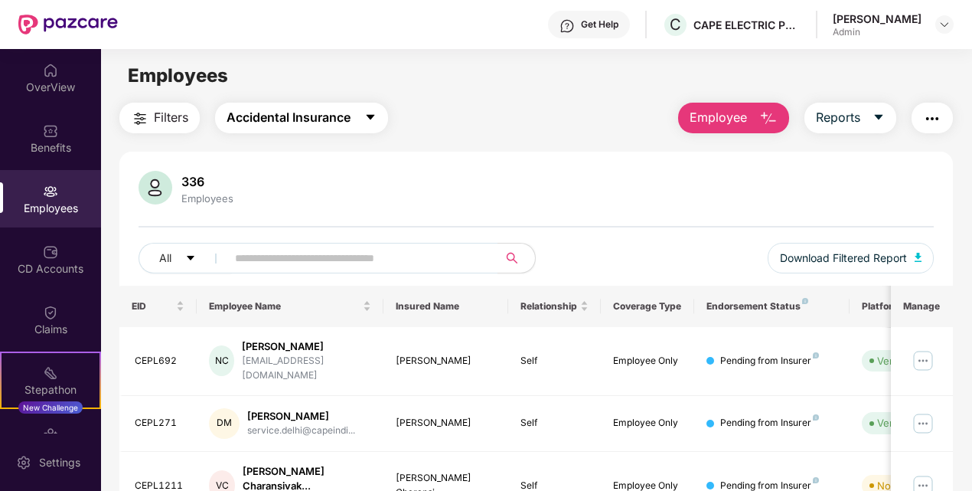
click at [314, 115] on span "Accidental Insurance" at bounding box center [289, 117] width 124 height 19
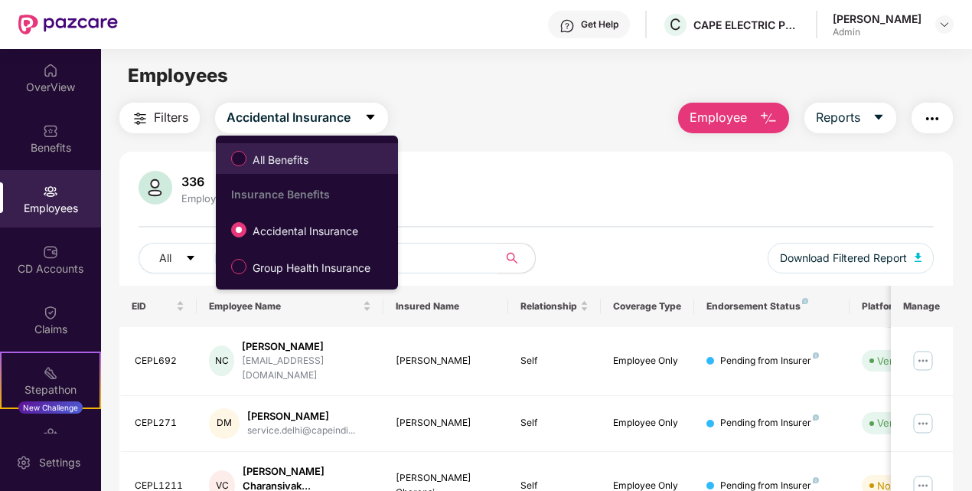
click at [291, 152] on span "All Benefits" at bounding box center [281, 160] width 68 height 17
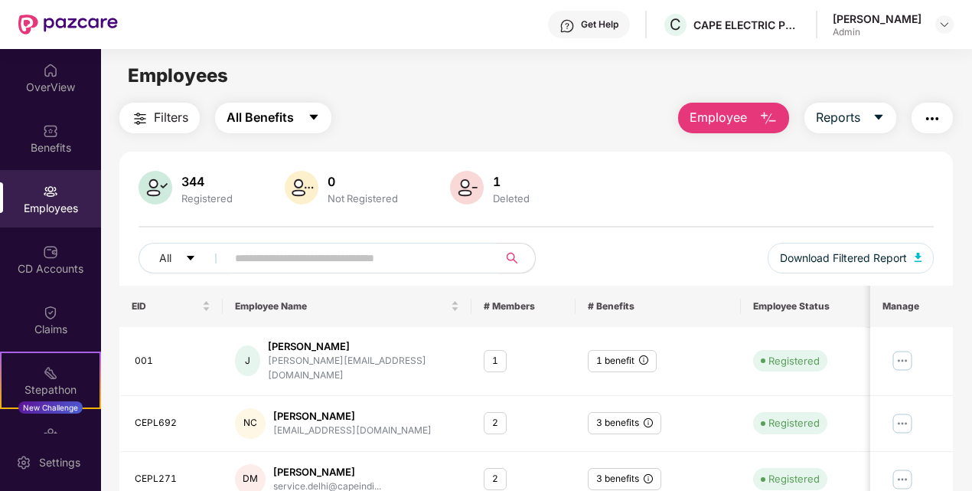
click at [282, 115] on span "All Benefits" at bounding box center [260, 117] width 67 height 19
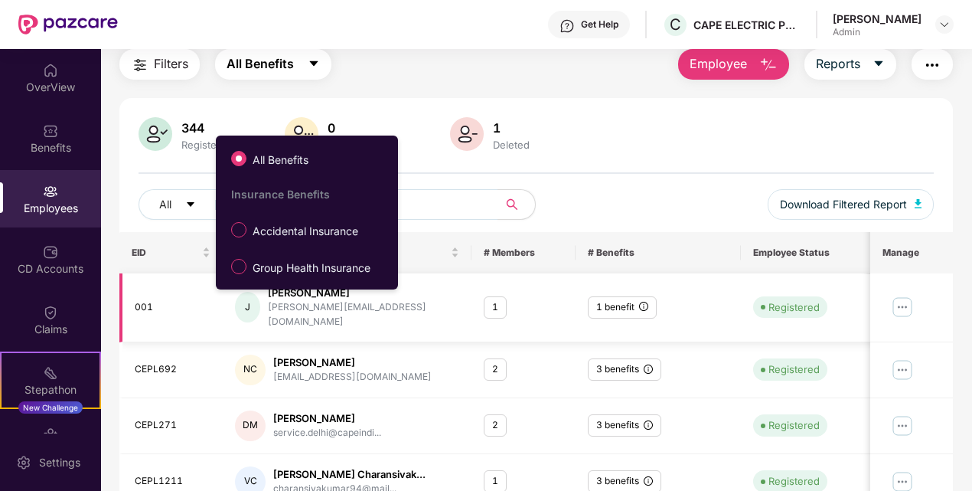
scroll to position [77, 0]
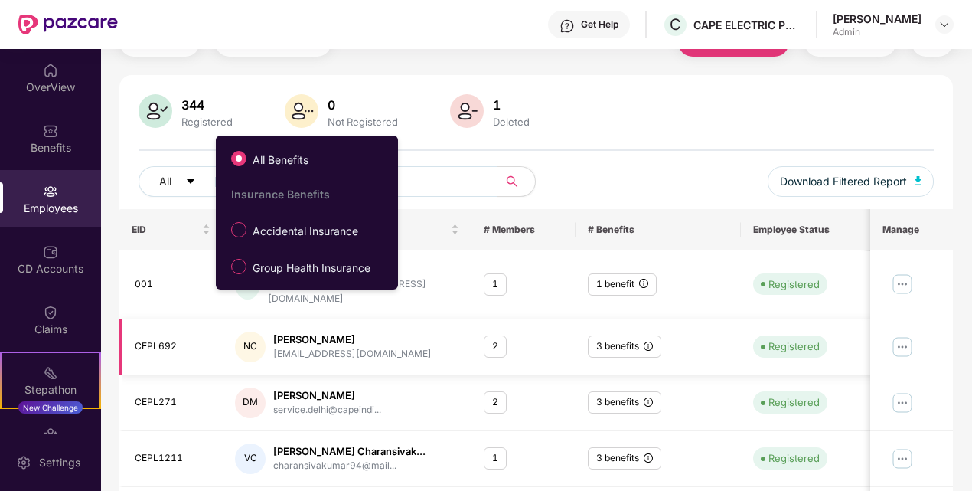
click at [648, 344] on icon "info-circle" at bounding box center [648, 346] width 1 height 5
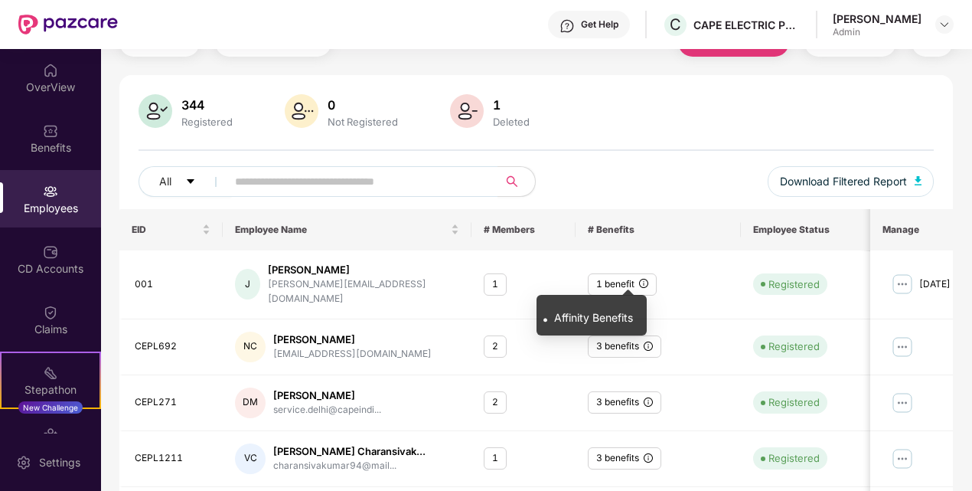
click at [600, 326] on div ". Affinity Benefits" at bounding box center [588, 314] width 90 height 31
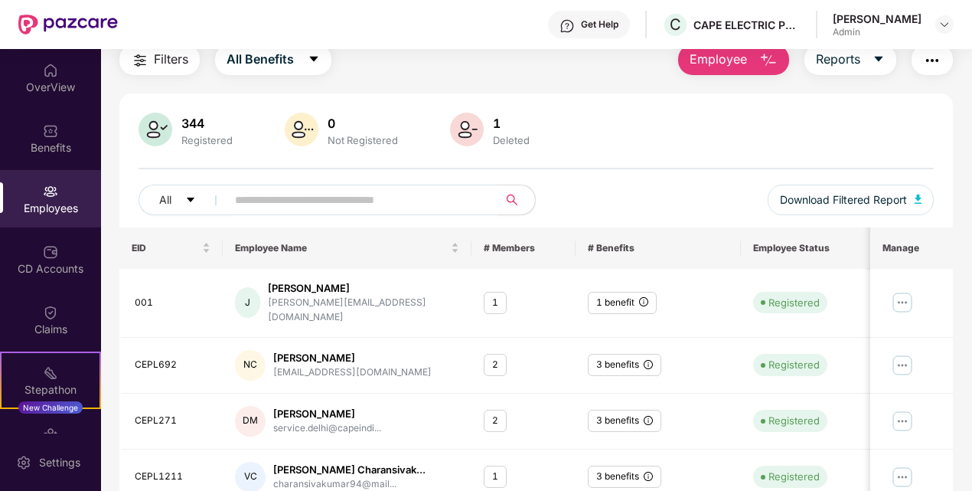
scroll to position [0, 0]
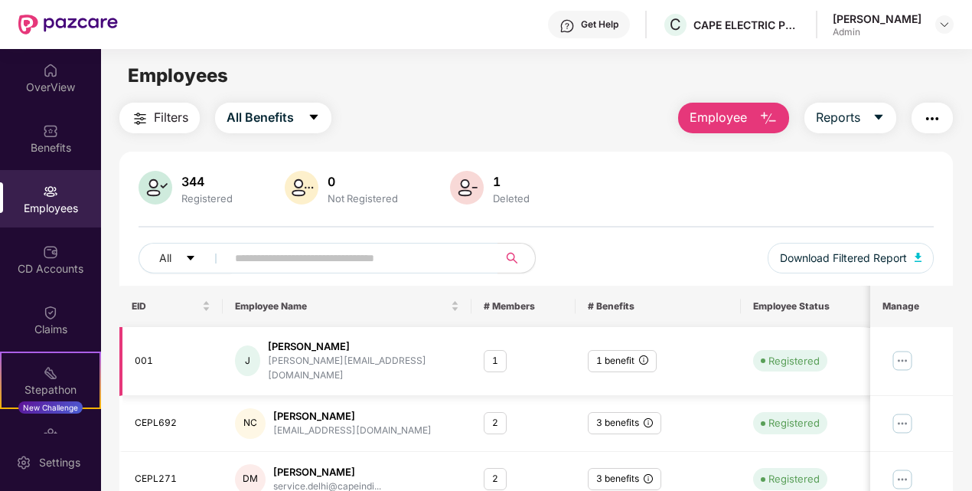
click at [184, 354] on div "001" at bounding box center [173, 361] width 76 height 15
click at [183, 354] on div "001" at bounding box center [173, 361] width 76 height 15
click at [153, 354] on div "001" at bounding box center [173, 361] width 76 height 15
click at [467, 191] on img at bounding box center [467, 188] width 34 height 34
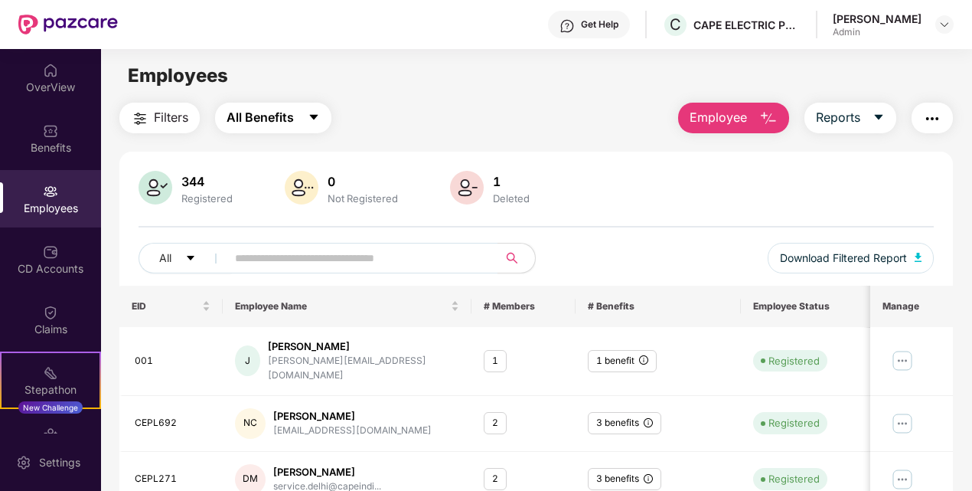
click at [247, 115] on span "All Benefits" at bounding box center [260, 117] width 67 height 19
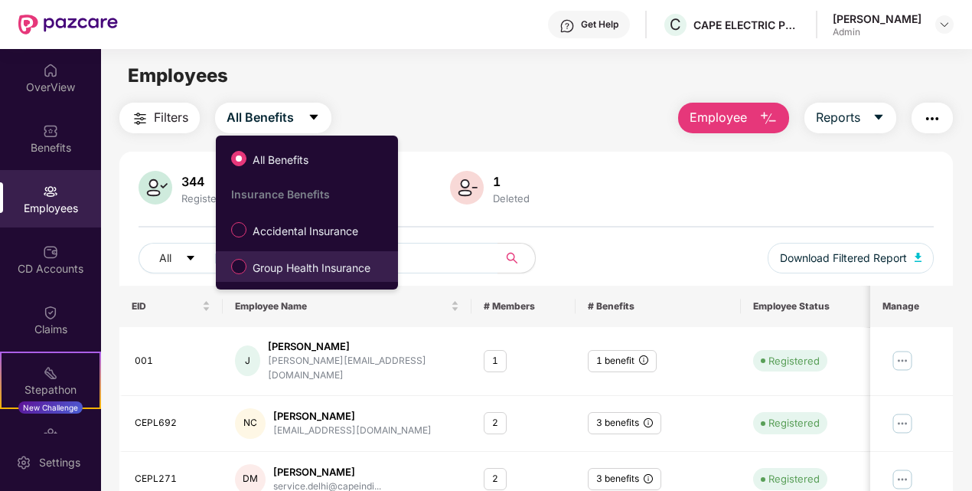
click at [247, 260] on span "Group Health Insurance" at bounding box center [312, 268] width 130 height 17
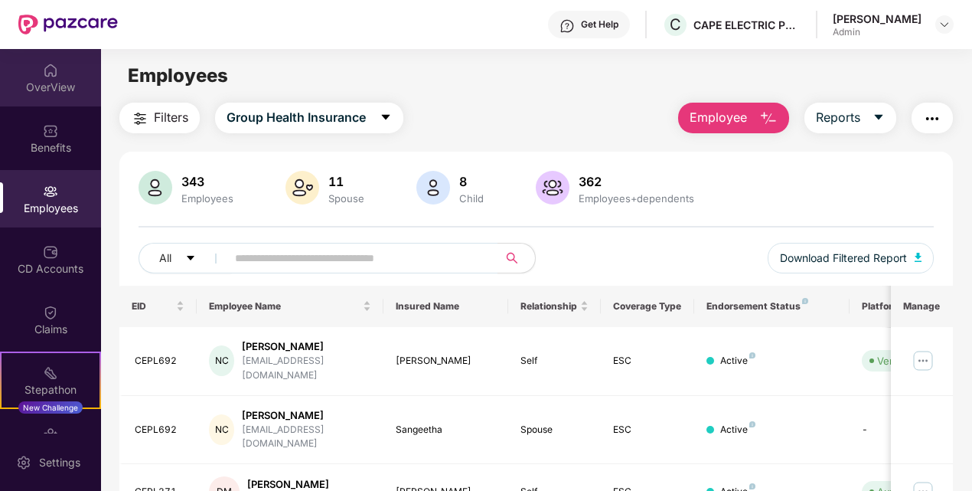
click at [57, 75] on div "OverView" at bounding box center [50, 77] width 101 height 57
